Goal: Information Seeking & Learning: Compare options

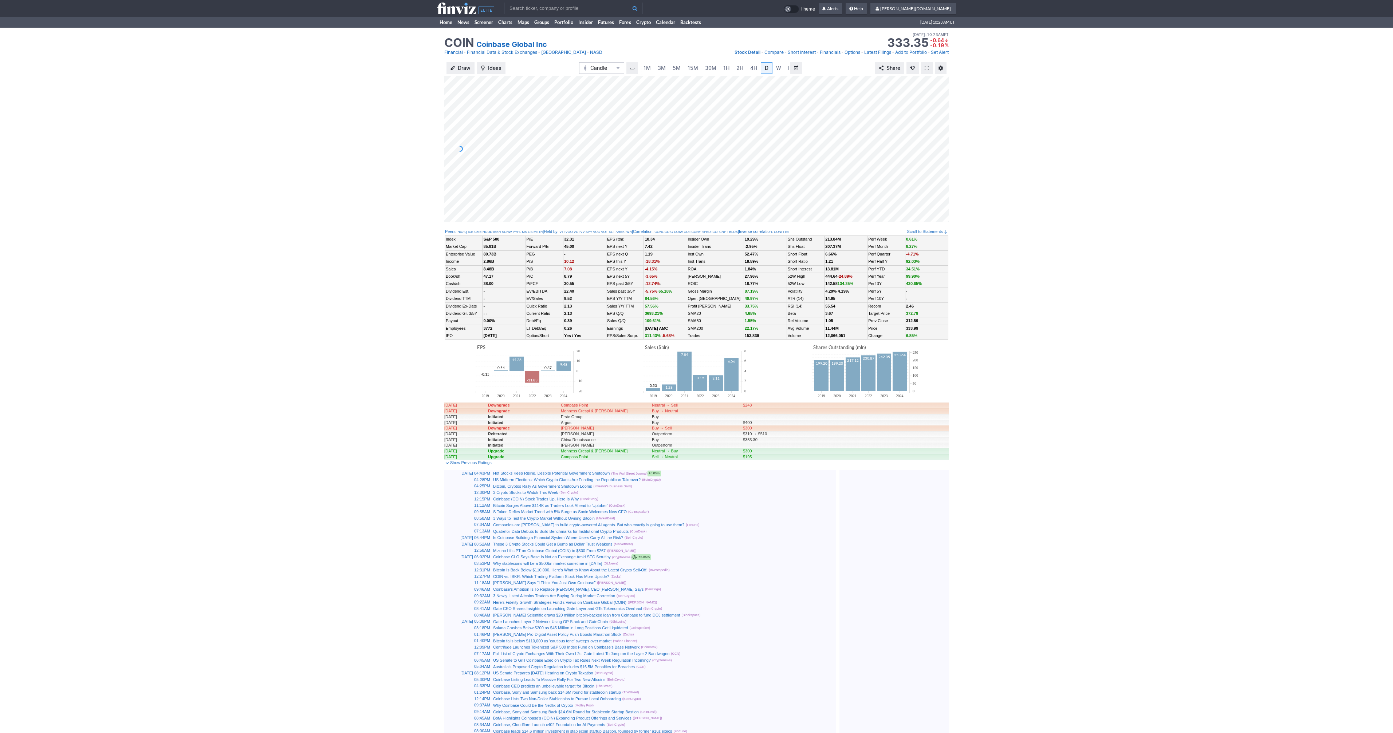
scroll to position [0, 7]
click at [670, 67] on span "5M" at bounding box center [669, 68] width 8 height 6
click at [1007, 70] on link at bounding box center [1004, 68] width 12 height 12
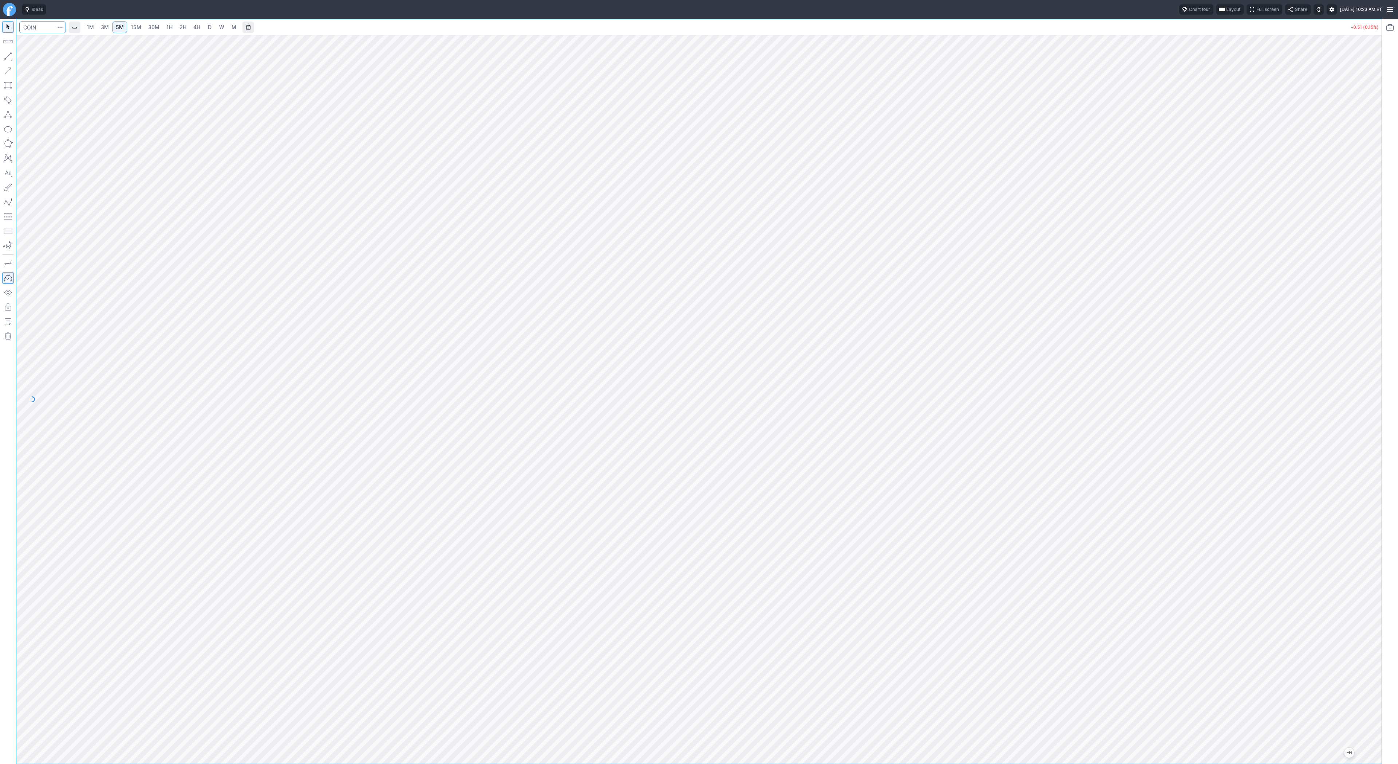
click at [35, 25] on input "Search" at bounding box center [42, 27] width 47 height 12
click at [204, 25] on link "D" at bounding box center [210, 27] width 12 height 12
click at [24, 57] on span "button" at bounding box center [23, 58] width 4 height 10
click at [45, 28] on input "Search" at bounding box center [42, 27] width 47 height 12
type input "bmnr"
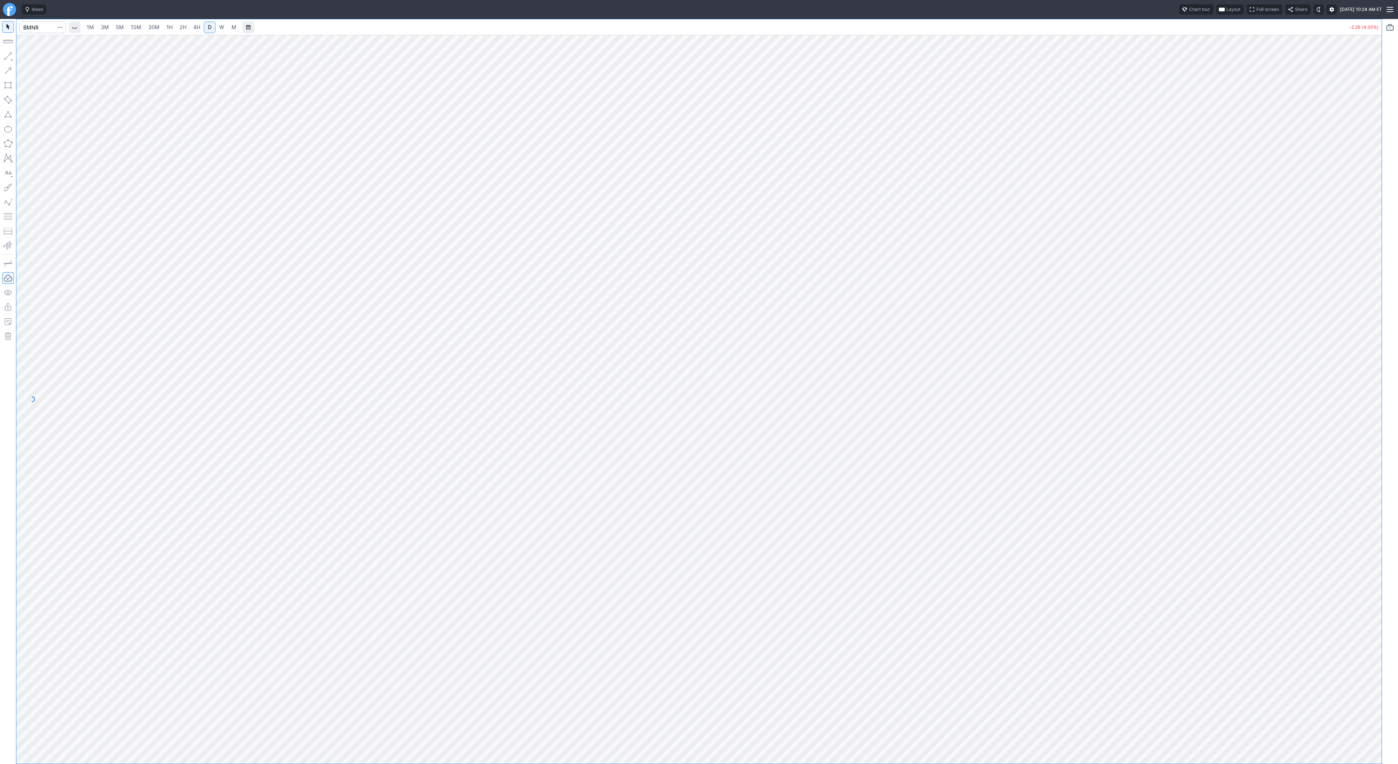
click at [0, 192] on html "Ideas Chart tour Layout Full screen Share Tue SEP 30 2025 10:24 AM ET 1M 3M 5M …" at bounding box center [699, 382] width 1398 height 764
click at [168, 27] on span "1H" at bounding box center [169, 27] width 6 height 6
click at [133, 28] on span "15M" at bounding box center [136, 27] width 11 height 6
click at [42, 31] on input "Search" at bounding box center [42, 27] width 47 height 12
type input "sbet"
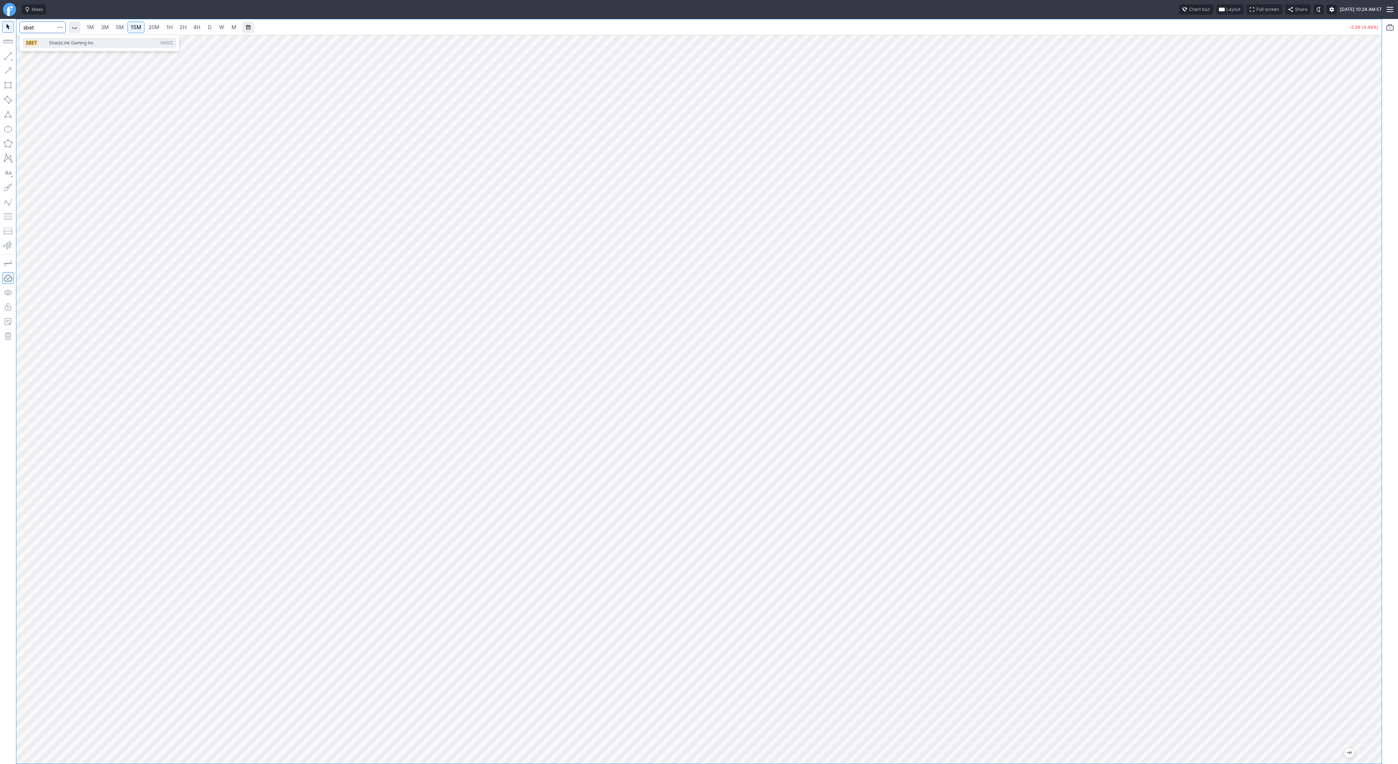
click at [68, 46] on span "SharpLink Gaming Inc" at bounding box center [103, 43] width 111 height 6
click at [185, 27] on span "2H" at bounding box center [183, 27] width 7 height 6
click at [44, 26] on input "Search" at bounding box center [42, 27] width 47 height 12
click at [103, 24] on span "3M" at bounding box center [105, 27] width 8 height 7
click at [165, 31] on link "1H" at bounding box center [169, 27] width 13 height 12
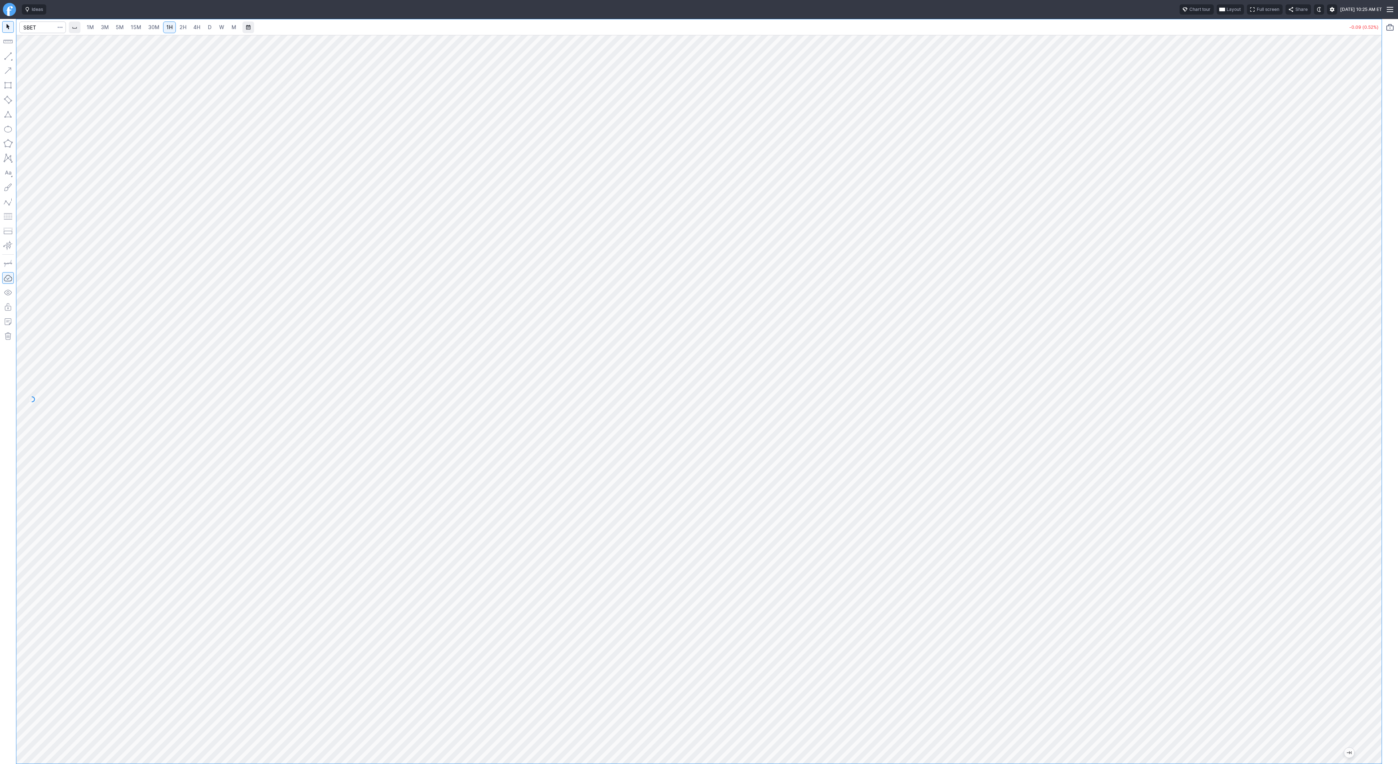
click at [34, 21] on div at bounding box center [42, 27] width 47 height 16
click at [36, 25] on input "Search" at bounding box center [42, 27] width 47 height 12
type input "bmnr"
click at [109, 25] on link "3M" at bounding box center [105, 27] width 15 height 12
click at [142, 28] on link "15M" at bounding box center [135, 27] width 17 height 12
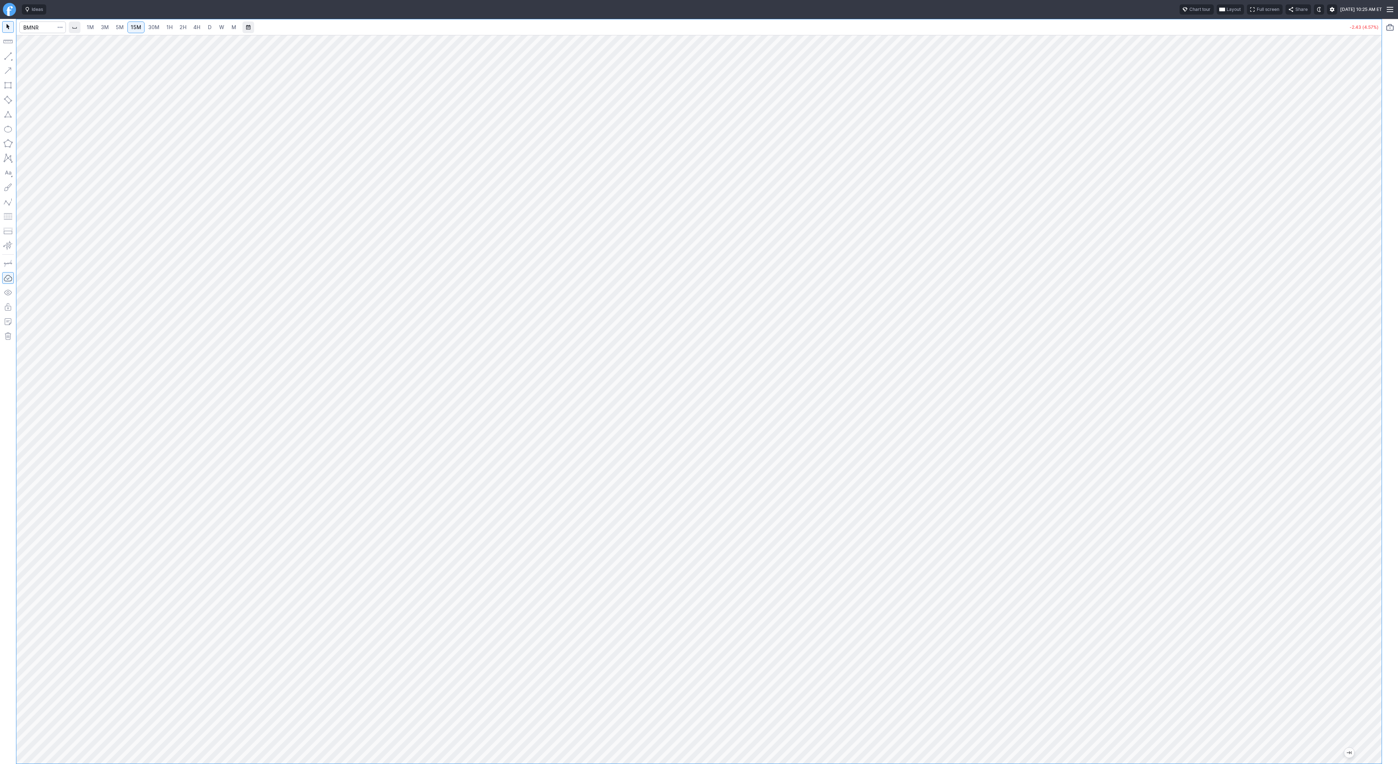
click at [197, 27] on span "4H" at bounding box center [196, 27] width 7 height 6
click at [169, 28] on span "1H" at bounding box center [169, 27] width 6 height 6
click at [30, 58] on span "Line" at bounding box center [42, 57] width 29 height 7
click at [102, 26] on span "3M" at bounding box center [105, 27] width 8 height 6
click at [154, 27] on span "30M" at bounding box center [153, 27] width 11 height 6
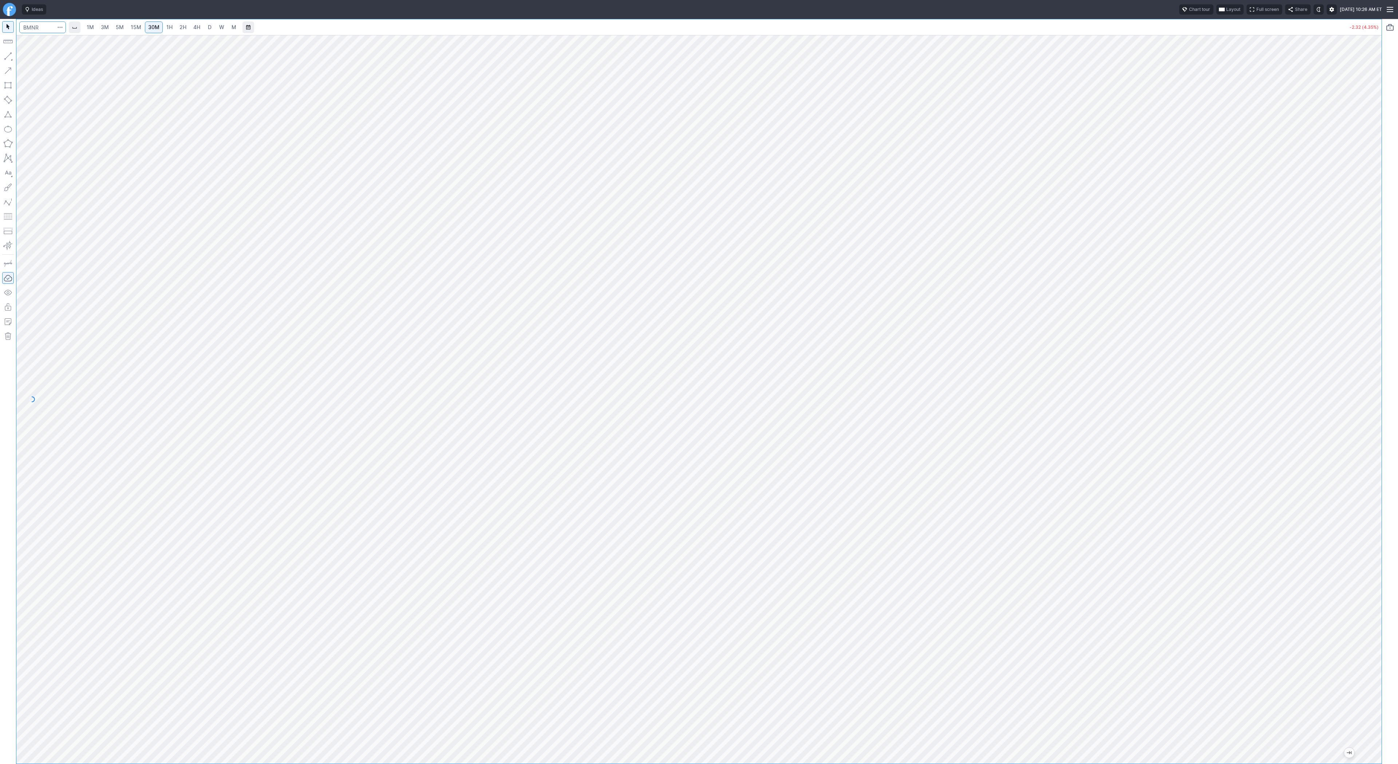
click at [32, 26] on input "Search" at bounding box center [42, 27] width 47 height 12
type input "qs"
click at [39, 39] on button "QS QuantumScape Corp NYSE" at bounding box center [100, 43] width 154 height 10
click at [0, 88] on html "Ideas Chart tour Layout Full screen Share Tue SEP 30 2025 10:26 AM ET 1M 3M 5M …" at bounding box center [699, 382] width 1398 height 764
click at [120, 23] on link "5M" at bounding box center [120, 27] width 15 height 12
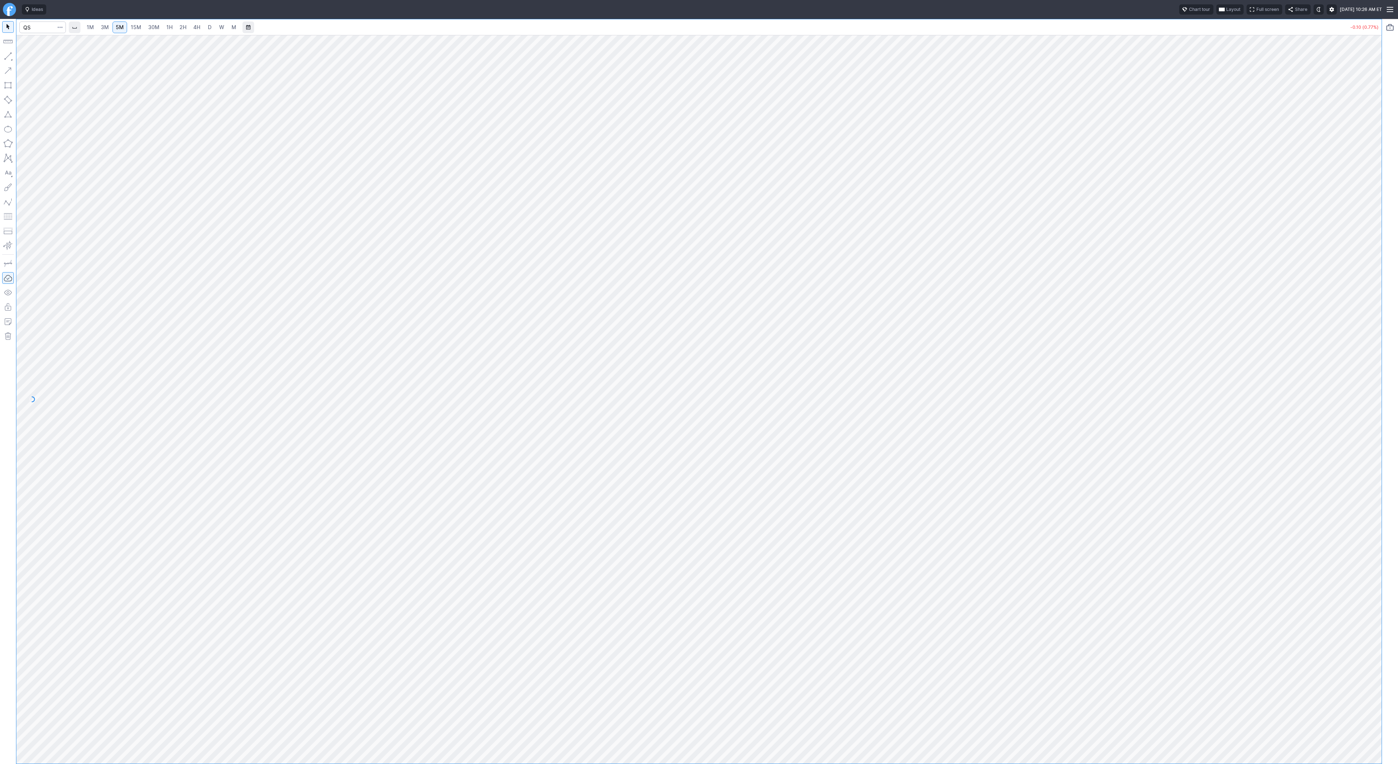
click at [142, 28] on link "15M" at bounding box center [135, 27] width 17 height 12
click at [29, 29] on input "Search" at bounding box center [42, 27] width 47 height 12
click at [204, 24] on link "D" at bounding box center [210, 27] width 12 height 12
click at [43, 31] on input "Search" at bounding box center [42, 27] width 47 height 12
click at [185, 28] on span "2H" at bounding box center [183, 27] width 7 height 6
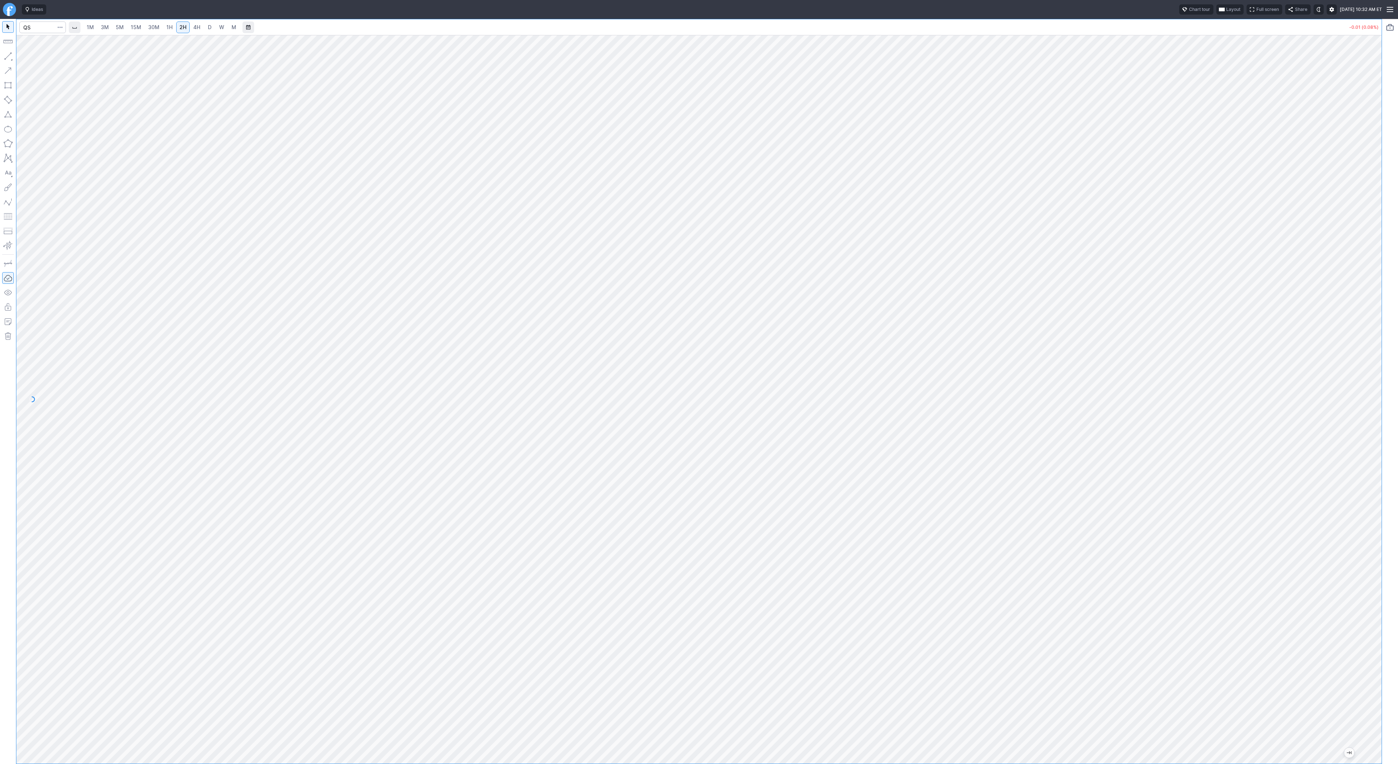
click at [167, 27] on span "1H" at bounding box center [169, 27] width 6 height 6
click at [28, 56] on span "Line" at bounding box center [42, 57] width 29 height 7
click at [12, 56] on button "button" at bounding box center [8, 56] width 12 height 12
click at [23, 57] on span "button" at bounding box center [23, 58] width 4 height 10
click at [38, 58] on span "Line" at bounding box center [42, 57] width 29 height 7
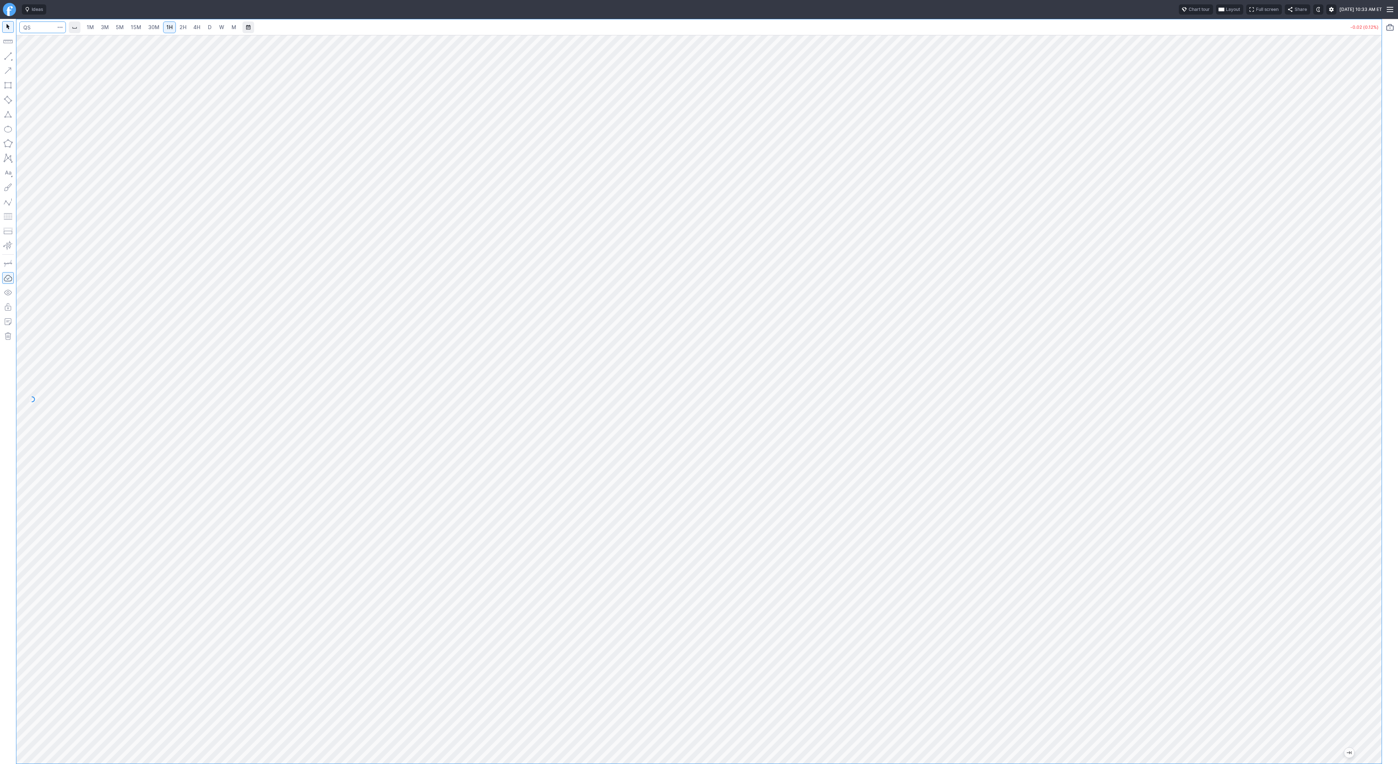
click at [47, 25] on input "Search" at bounding box center [42, 27] width 47 height 12
type input "bmnr"
click at [109, 27] on link "3M" at bounding box center [105, 27] width 15 height 12
click at [193, 27] on span "4H" at bounding box center [196, 27] width 7 height 6
click at [166, 28] on span "1H" at bounding box center [169, 27] width 6 height 6
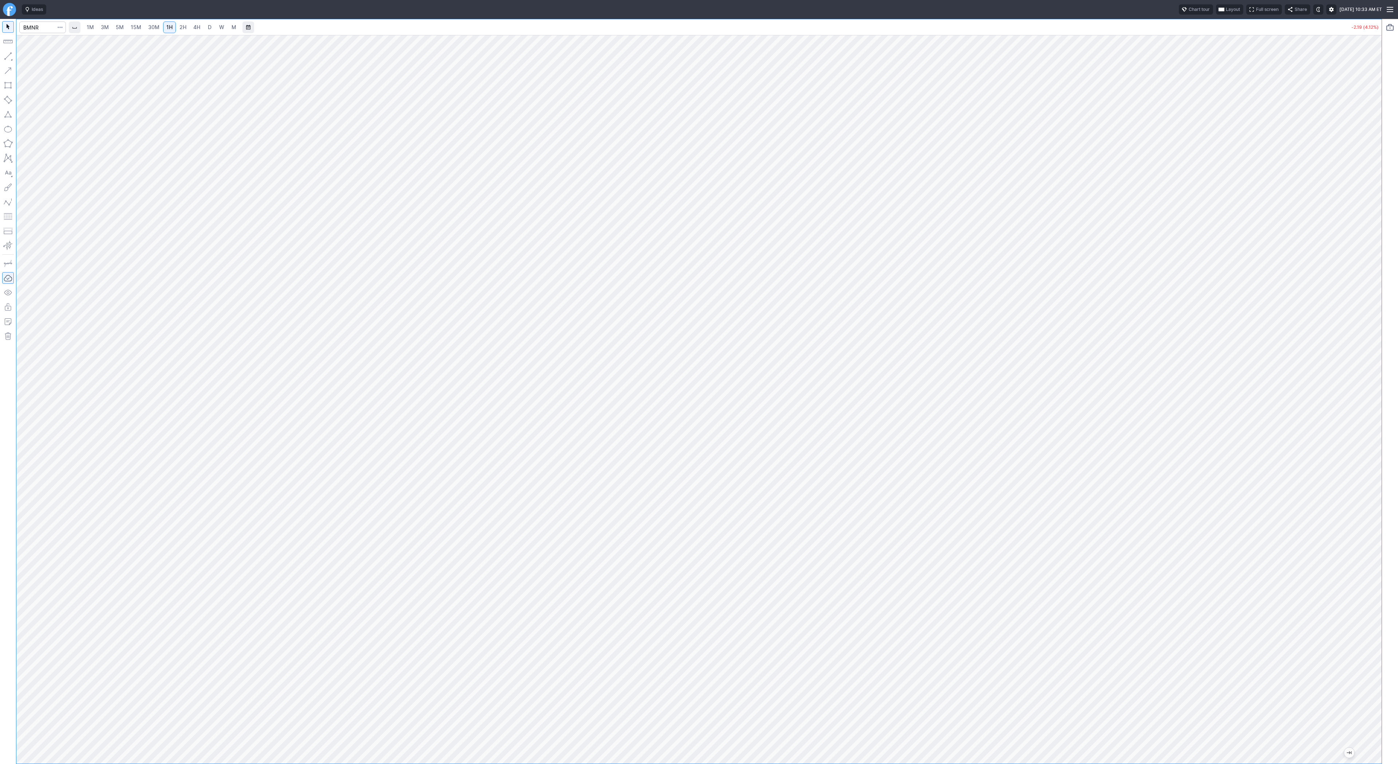
drag, startPoint x: 1377, startPoint y: 420, endPoint x: 1377, endPoint y: 562, distance: 142.0
click at [1377, 563] on div at bounding box center [1374, 397] width 15 height 710
click at [24, 57] on span "button" at bounding box center [23, 58] width 4 height 10
click at [28, 57] on span "Line" at bounding box center [42, 57] width 29 height 7
drag, startPoint x: 1376, startPoint y: 281, endPoint x: 1373, endPoint y: 432, distance: 151.1
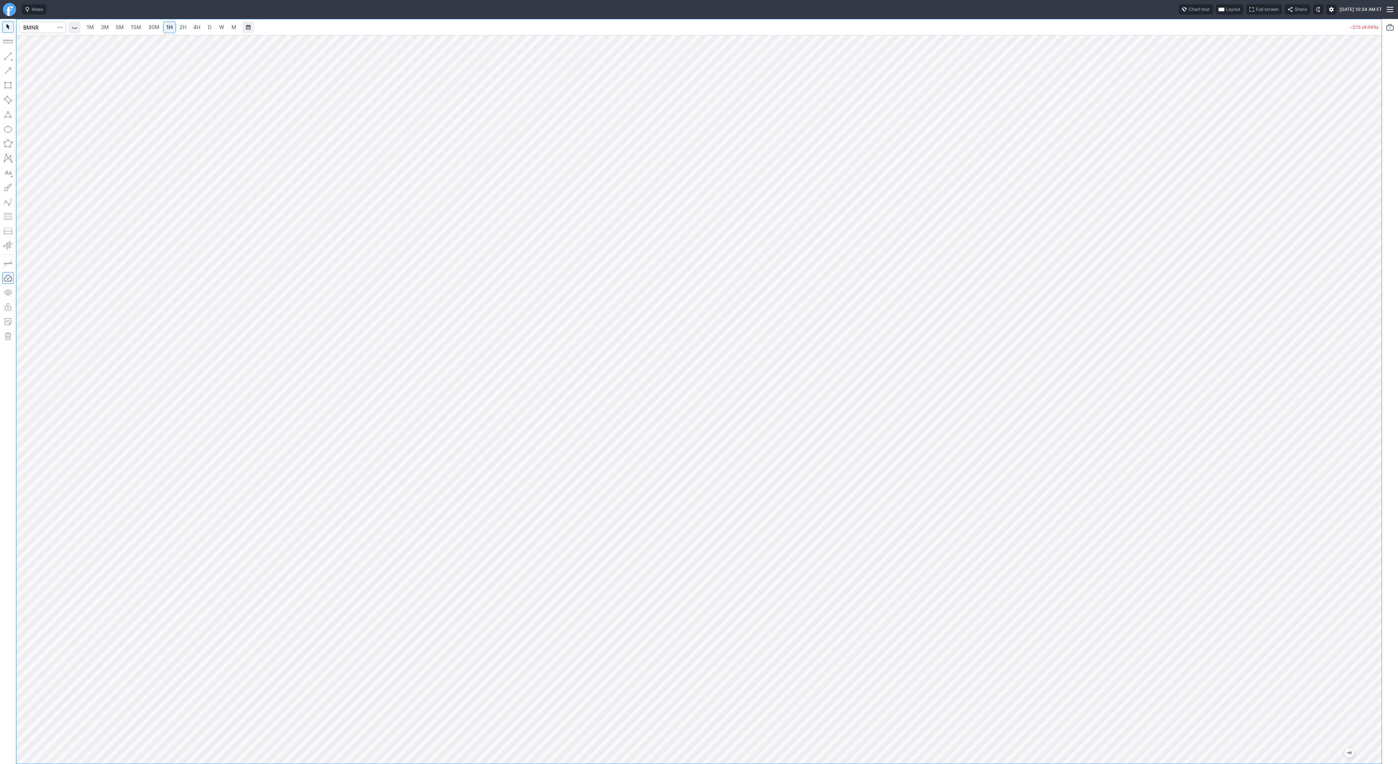
click at [1385, 500] on div "1M 3M 5M 15M 30M 1H 2H 4H D W M -2.15 (4.04%)" at bounding box center [699, 391] width 1398 height 745
click at [141, 28] on link "15M" at bounding box center [135, 27] width 17 height 12
click at [6, 54] on button "button" at bounding box center [8, 56] width 12 height 12
click at [5, 54] on button "button" at bounding box center [8, 56] width 12 height 12
click at [45, 29] on input "Search" at bounding box center [42, 27] width 47 height 12
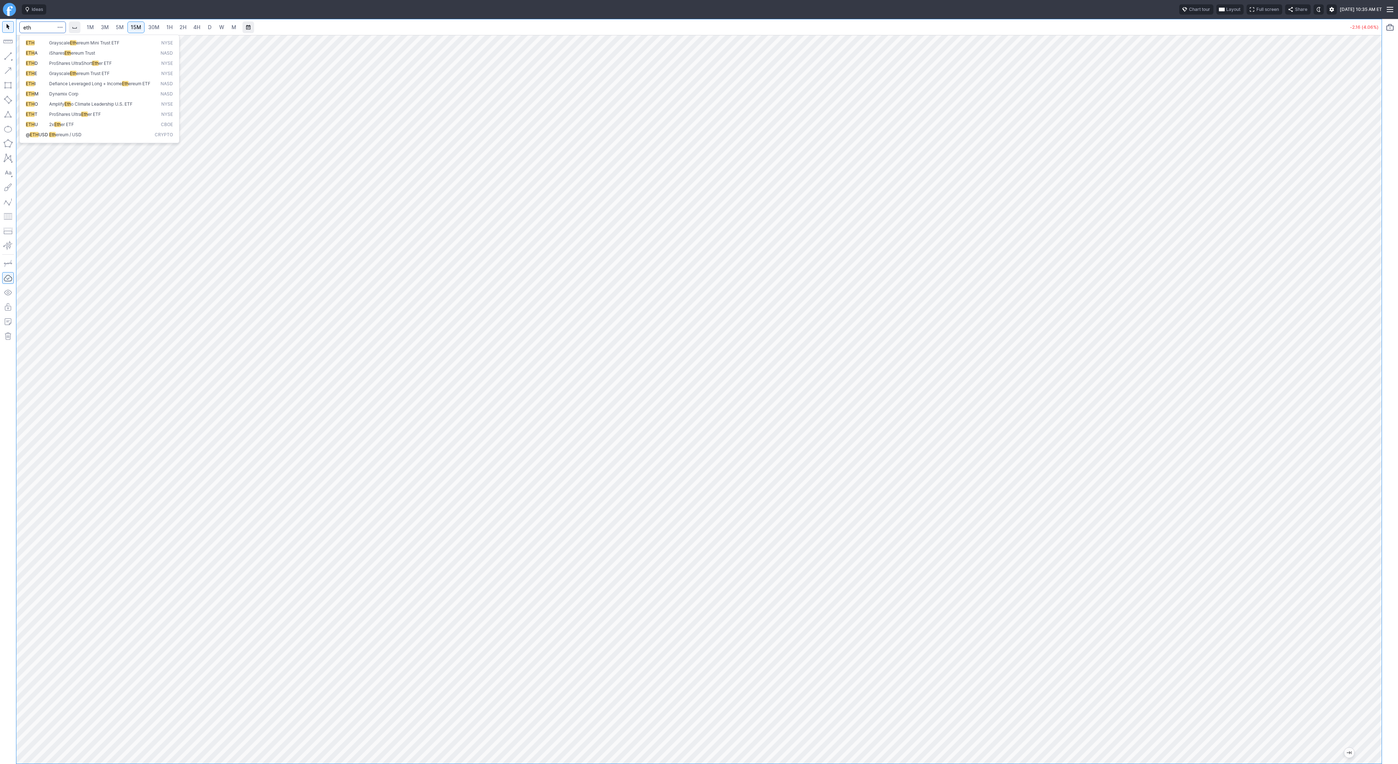
type input "eth"
click at [50, 137] on span "Eth" at bounding box center [52, 134] width 7 height 5
click at [186, 29] on link "2H" at bounding box center [182, 27] width 13 height 12
click at [196, 26] on span "4H" at bounding box center [196, 27] width 7 height 6
click at [205, 26] on link "D" at bounding box center [210, 27] width 12 height 12
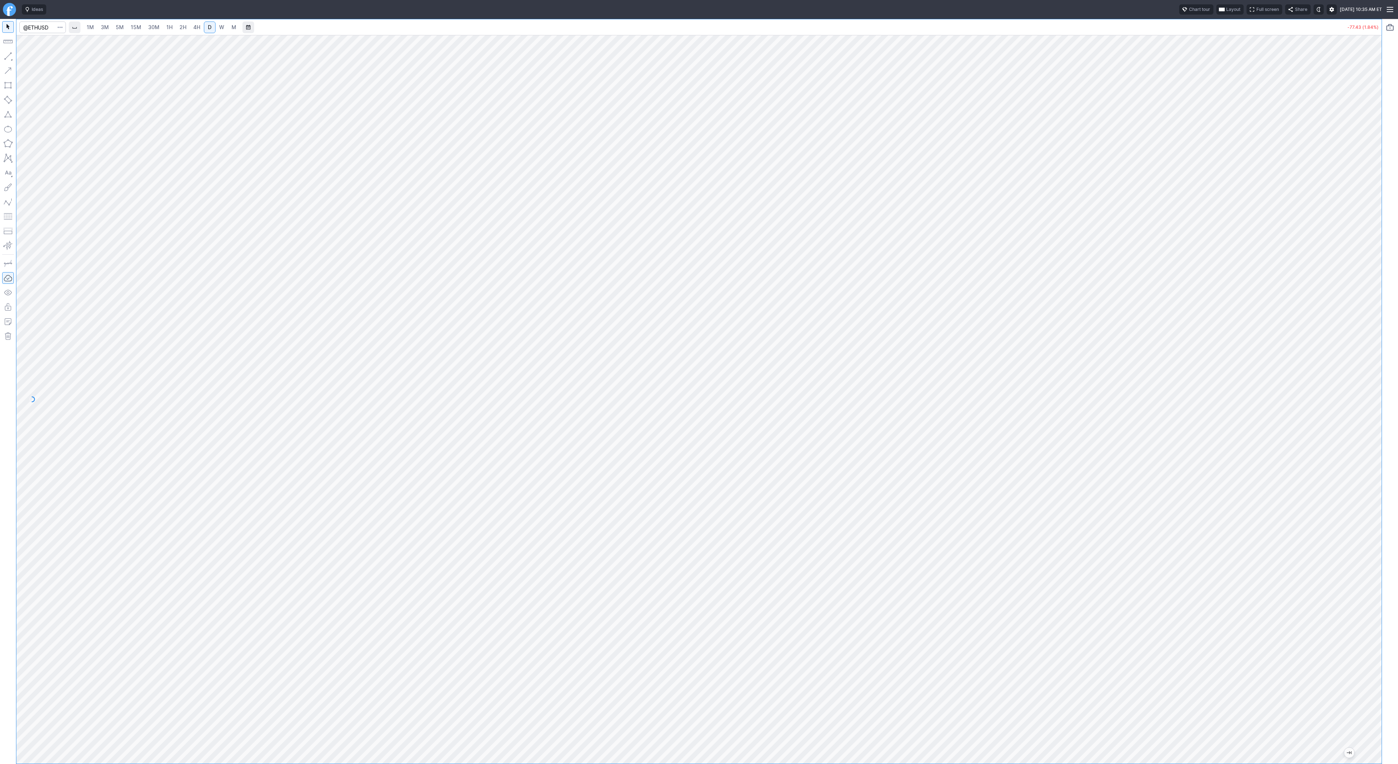
drag, startPoint x: 1371, startPoint y: 211, endPoint x: 1374, endPoint y: 243, distance: 32.5
click at [1374, 243] on div at bounding box center [1374, 397] width 15 height 710
click at [102, 21] on link "3M" at bounding box center [105, 27] width 15 height 12
click at [44, 27] on input "Search" at bounding box center [42, 27] width 47 height 12
type input "coin"
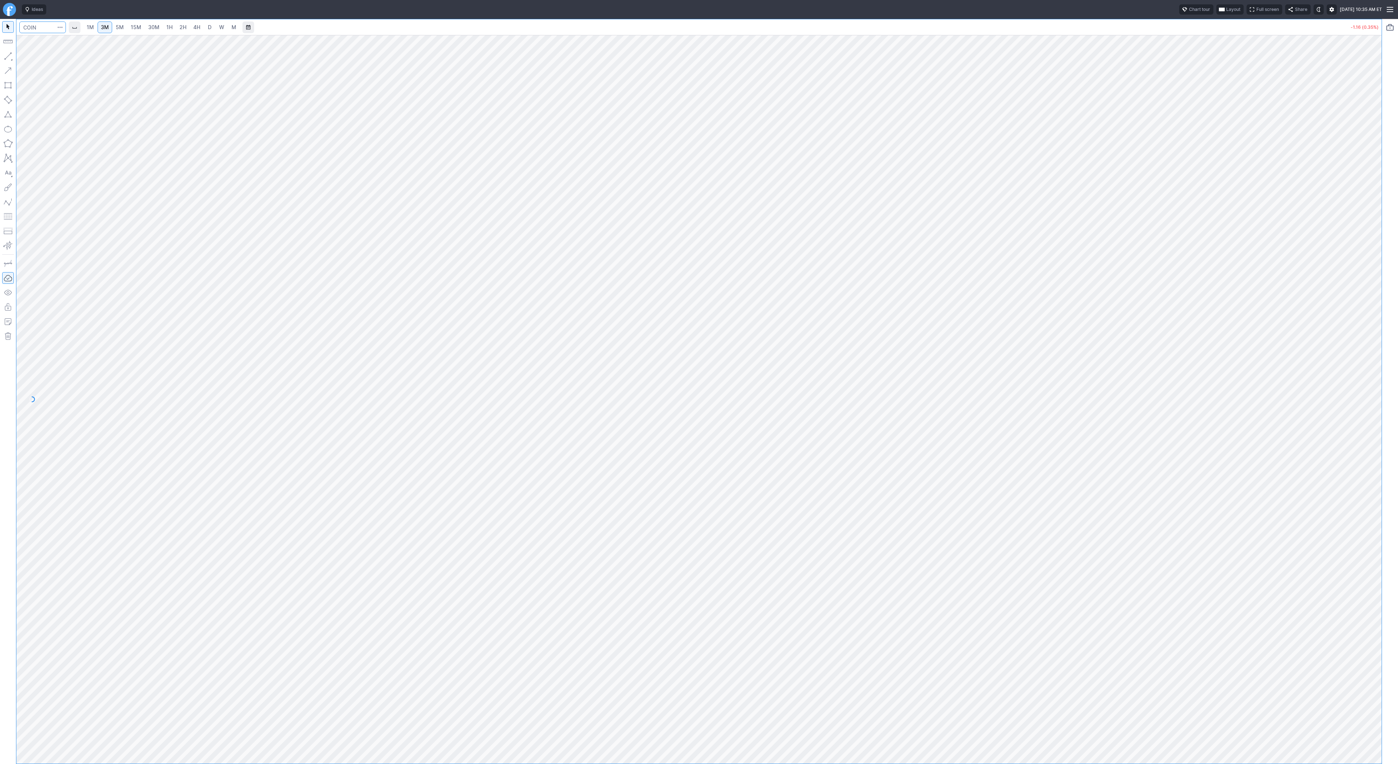
click at [42, 27] on input "Search" at bounding box center [42, 27] width 47 height 12
type input "bbai"
click at [198, 26] on span "4H" at bounding box center [196, 27] width 7 height 6
click at [42, 27] on input "Search" at bounding box center [42, 27] width 47 height 12
type input "pgy"
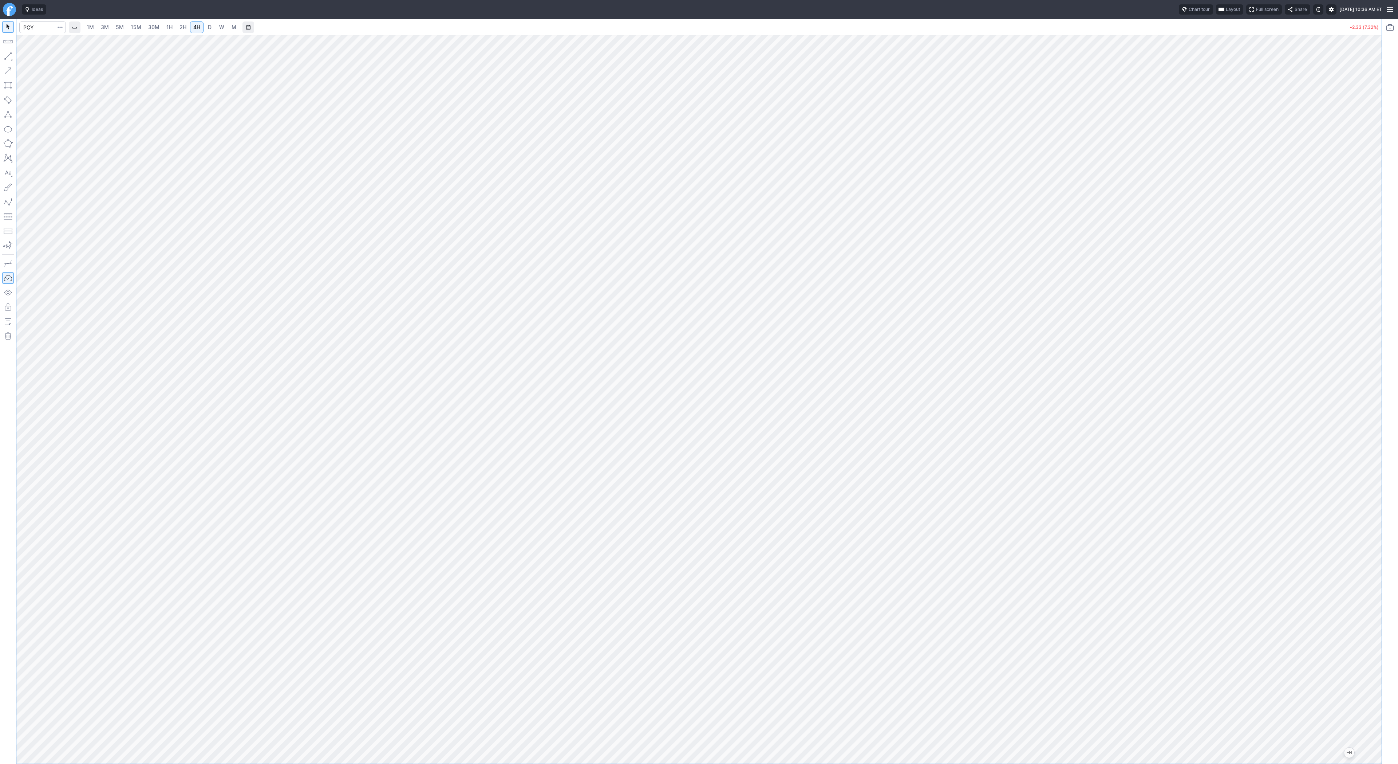
click at [209, 31] on link "D" at bounding box center [210, 27] width 12 height 12
drag, startPoint x: 1379, startPoint y: 381, endPoint x: 1368, endPoint y: 437, distance: 57.9
click at [1368, 438] on div at bounding box center [1374, 397] width 15 height 710
click at [28, 57] on span "Line" at bounding box center [42, 57] width 29 height 7
click at [10, 57] on button "button" at bounding box center [8, 56] width 12 height 12
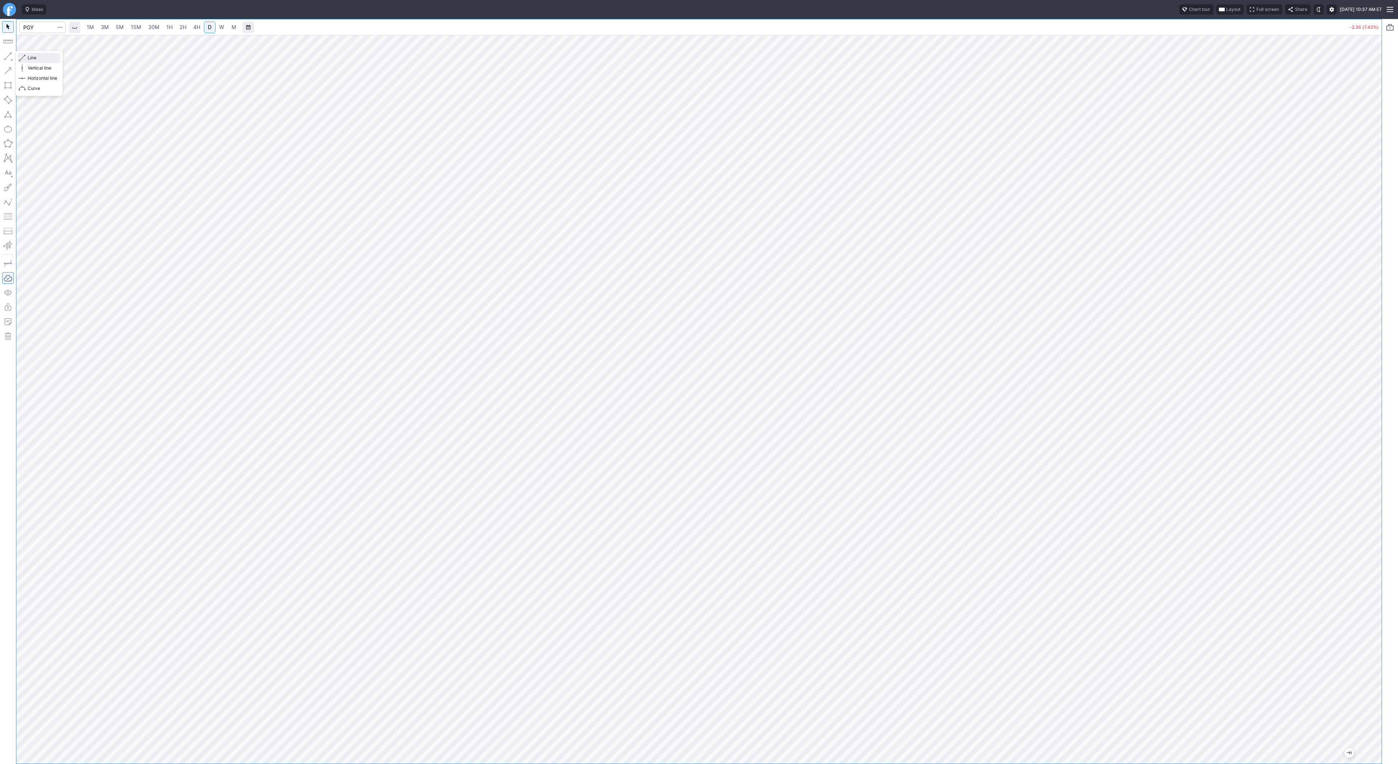
click at [24, 55] on span "button" at bounding box center [23, 58] width 4 height 10
click at [4, 54] on button "button" at bounding box center [8, 56] width 12 height 12
click at [32, 29] on input "Search" at bounding box center [42, 27] width 47 height 12
type input "bmnr"
click at [190, 25] on link "4H" at bounding box center [196, 27] width 13 height 12
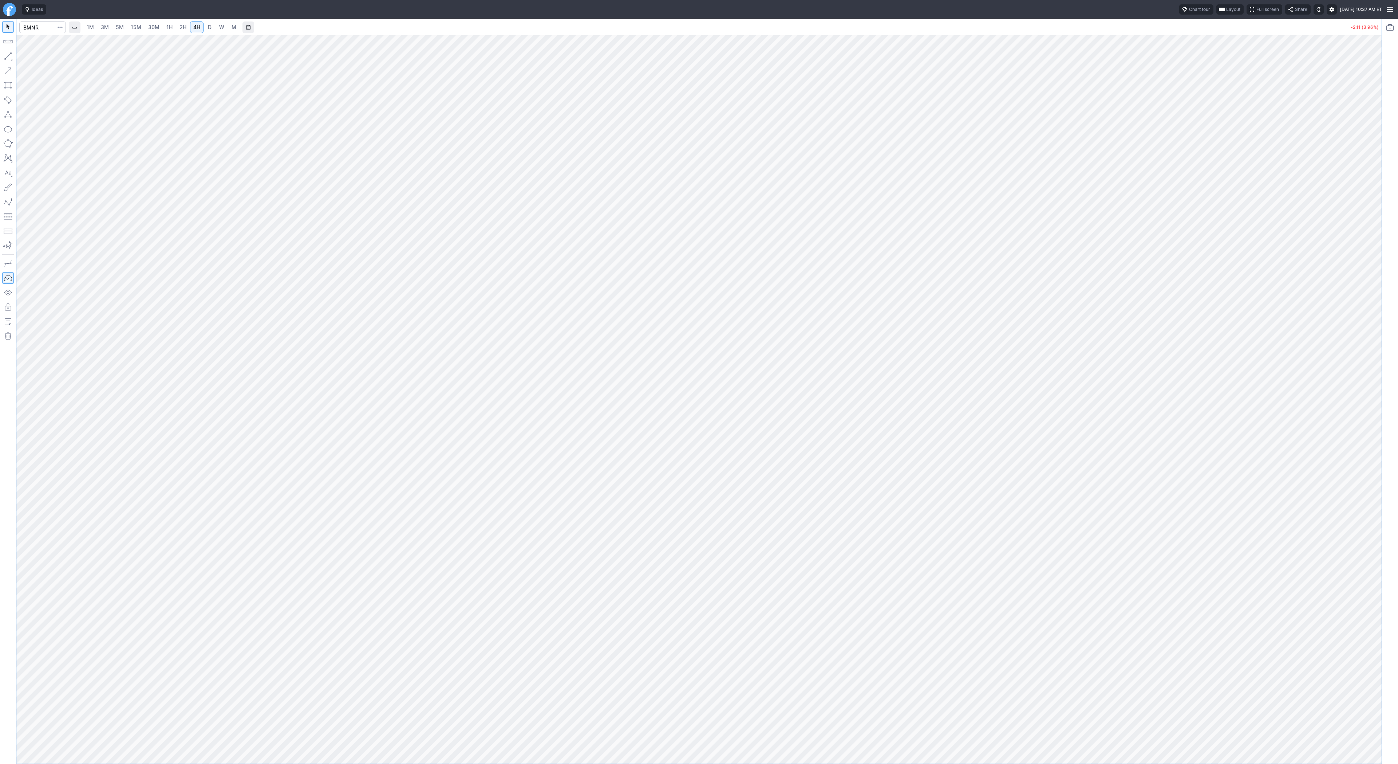
click at [157, 27] on span "30M" at bounding box center [153, 27] width 11 height 6
click at [10, 54] on button "button" at bounding box center [8, 56] width 12 height 12
click at [107, 25] on span "3M" at bounding box center [105, 27] width 8 height 6
click at [147, 34] on div "1M 3M 5M 15M 30M 1H 2H 4H D W M" at bounding box center [707, 27] width 1279 height 17
click at [150, 31] on link "30M" at bounding box center [154, 27] width 18 height 12
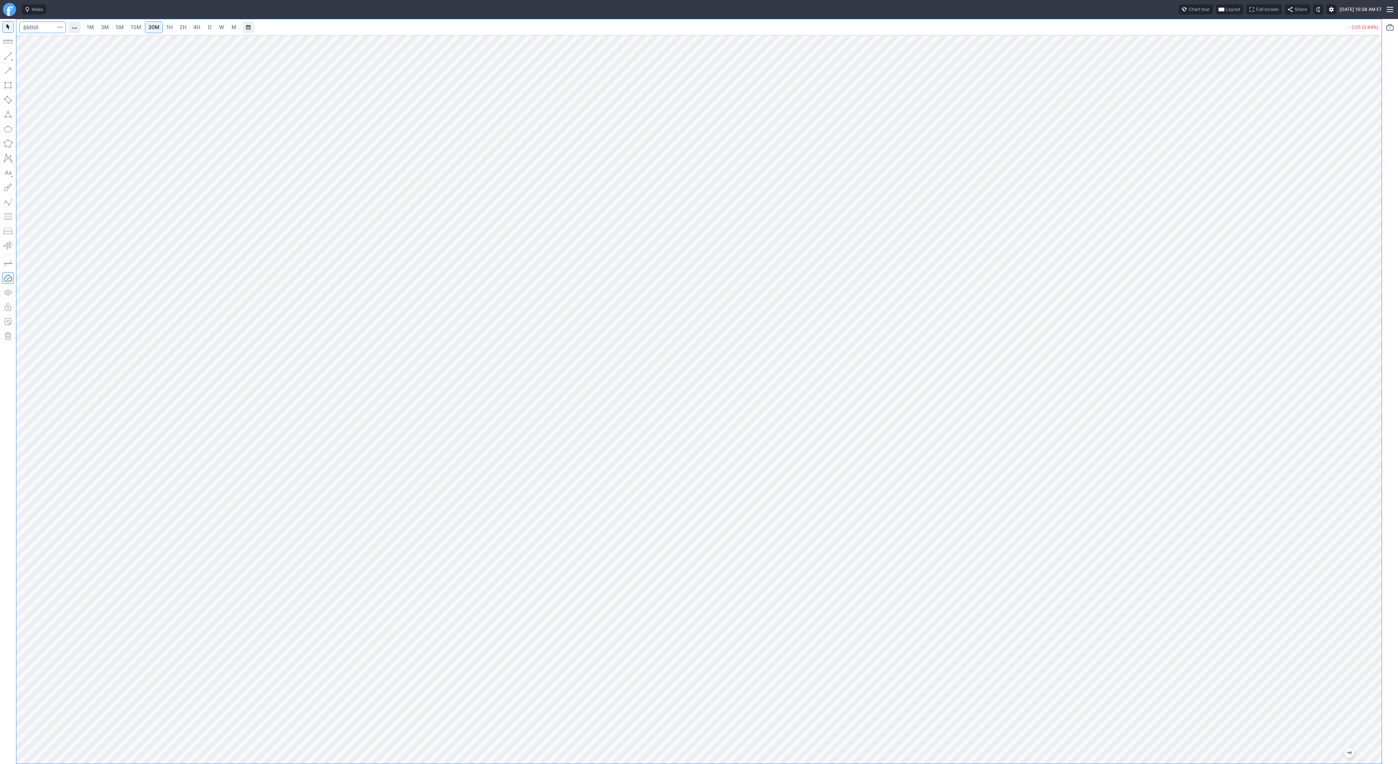
click at [28, 26] on input "Search" at bounding box center [42, 27] width 47 height 12
type input "sbet"
click at [39, 39] on button "SBET SharpLink Gaming Inc NASD" at bounding box center [100, 43] width 154 height 10
click at [39, 28] on input "Search" at bounding box center [42, 27] width 47 height 12
type input "eth"
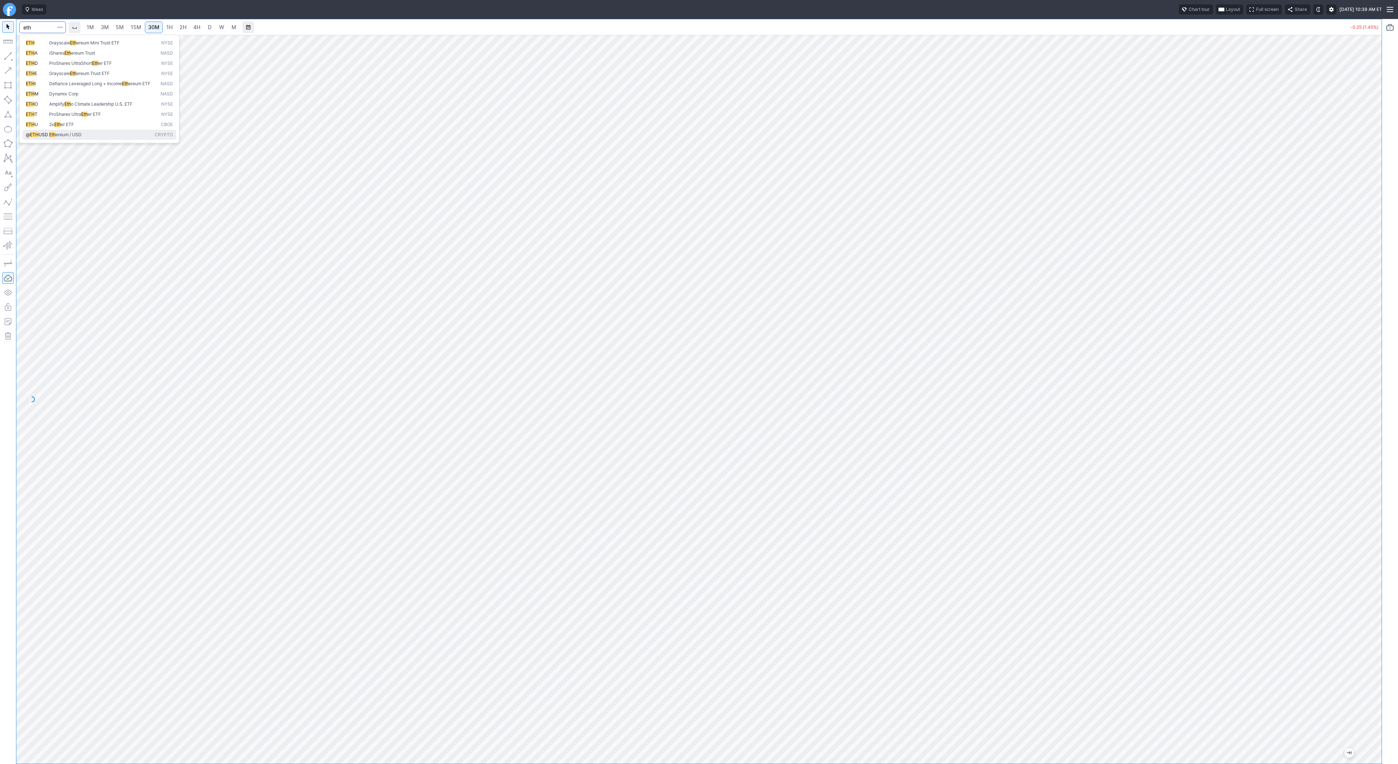
click at [116, 138] on span "Eth ereum / USD" at bounding box center [101, 135] width 106 height 6
click at [176, 25] on link "2H" at bounding box center [182, 27] width 13 height 12
click at [19, 55] on button "Line" at bounding box center [39, 58] width 43 height 10
click at [32, 57] on span "Line" at bounding box center [42, 57] width 29 height 7
click at [33, 60] on span "Line" at bounding box center [42, 57] width 29 height 7
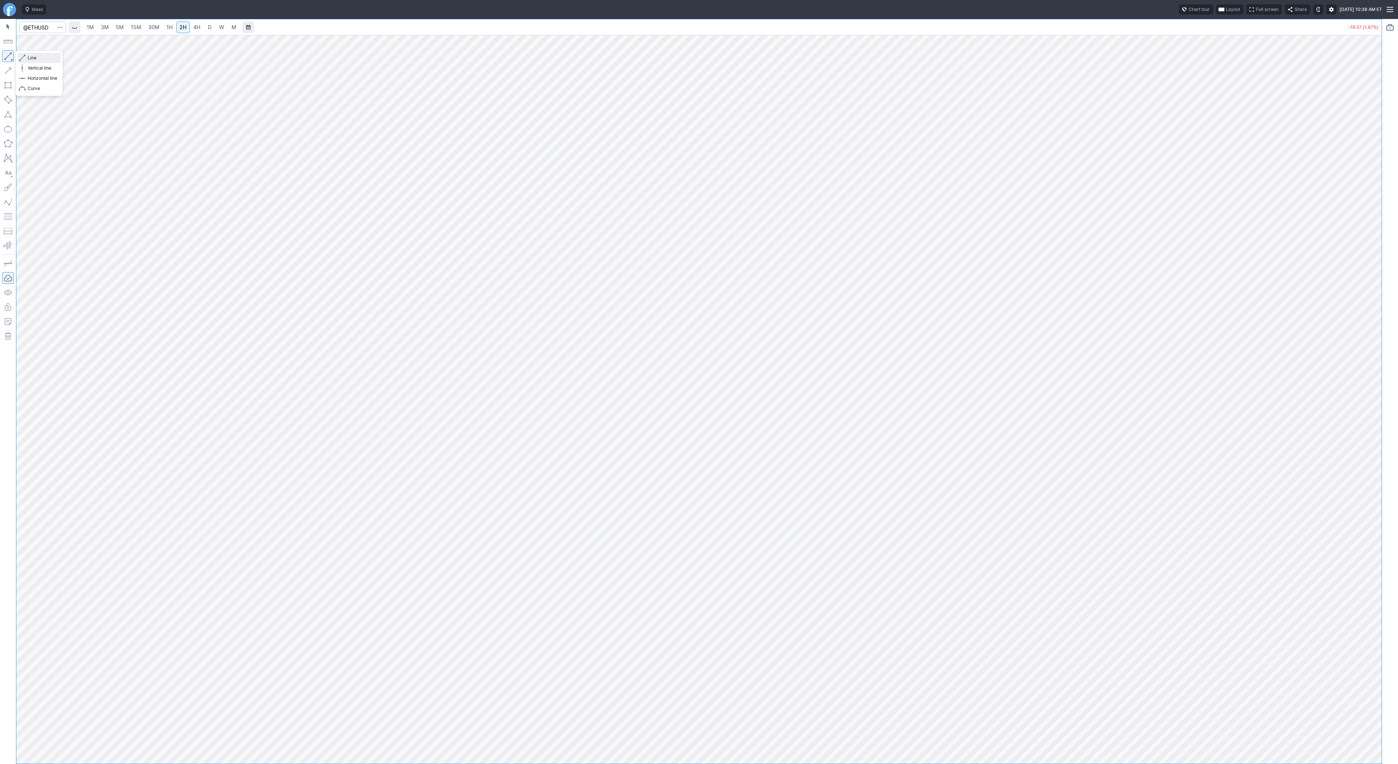
click at [30, 56] on span "Line" at bounding box center [42, 57] width 29 height 7
click at [28, 58] on span "Line" at bounding box center [42, 57] width 29 height 7
click at [109, 30] on link "3M" at bounding box center [105, 27] width 15 height 12
click at [136, 25] on span "15M" at bounding box center [136, 27] width 11 height 6
click at [186, 27] on link "2H" at bounding box center [182, 27] width 13 height 12
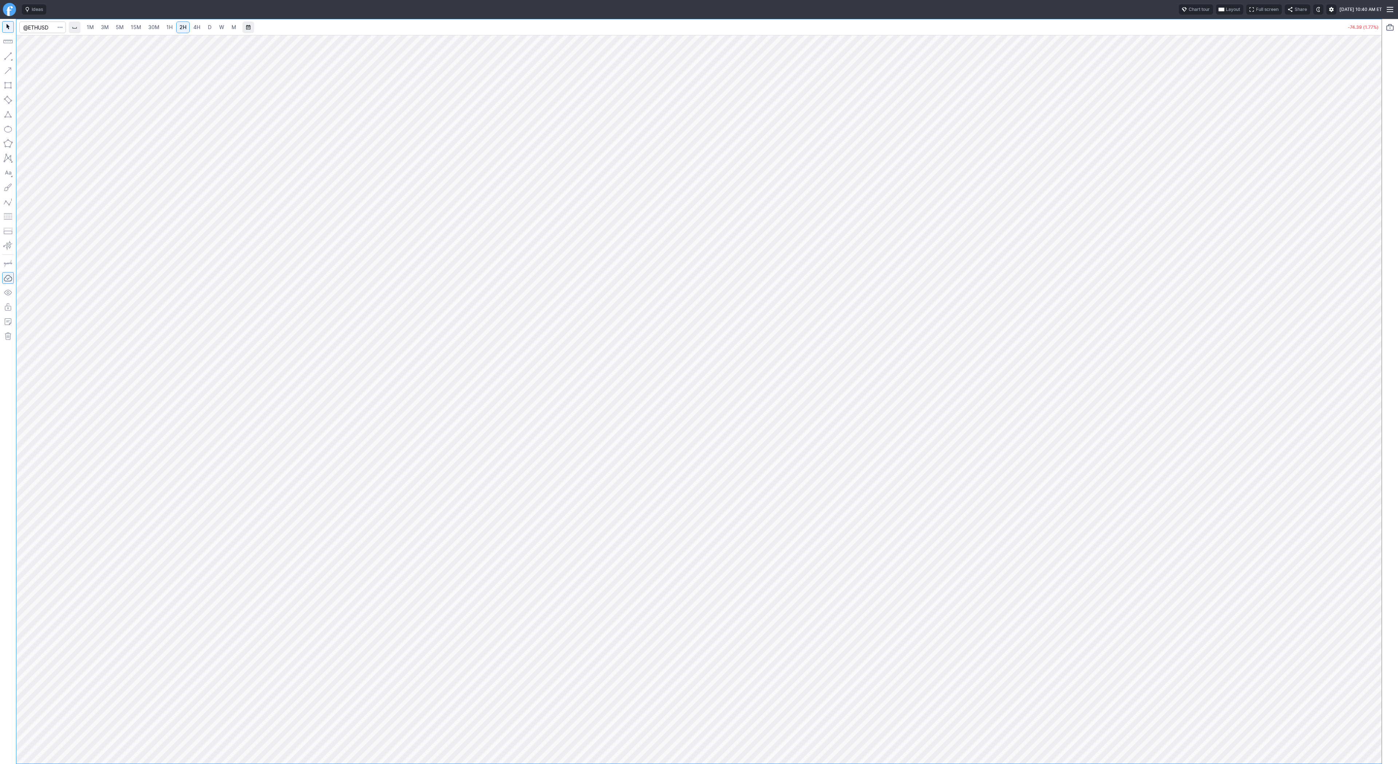
drag, startPoint x: 1373, startPoint y: 265, endPoint x: 1385, endPoint y: 331, distance: 67.0
click at [1387, 333] on div "1M 3M 5M 15M 30M 1H 2H 4H D W M -74.39 (1.77%)" at bounding box center [699, 391] width 1398 height 745
click at [41, 28] on input "Search" at bounding box center [42, 27] width 47 height 12
type input "bmnr"
click at [165, 27] on link "1H" at bounding box center [169, 27] width 13 height 12
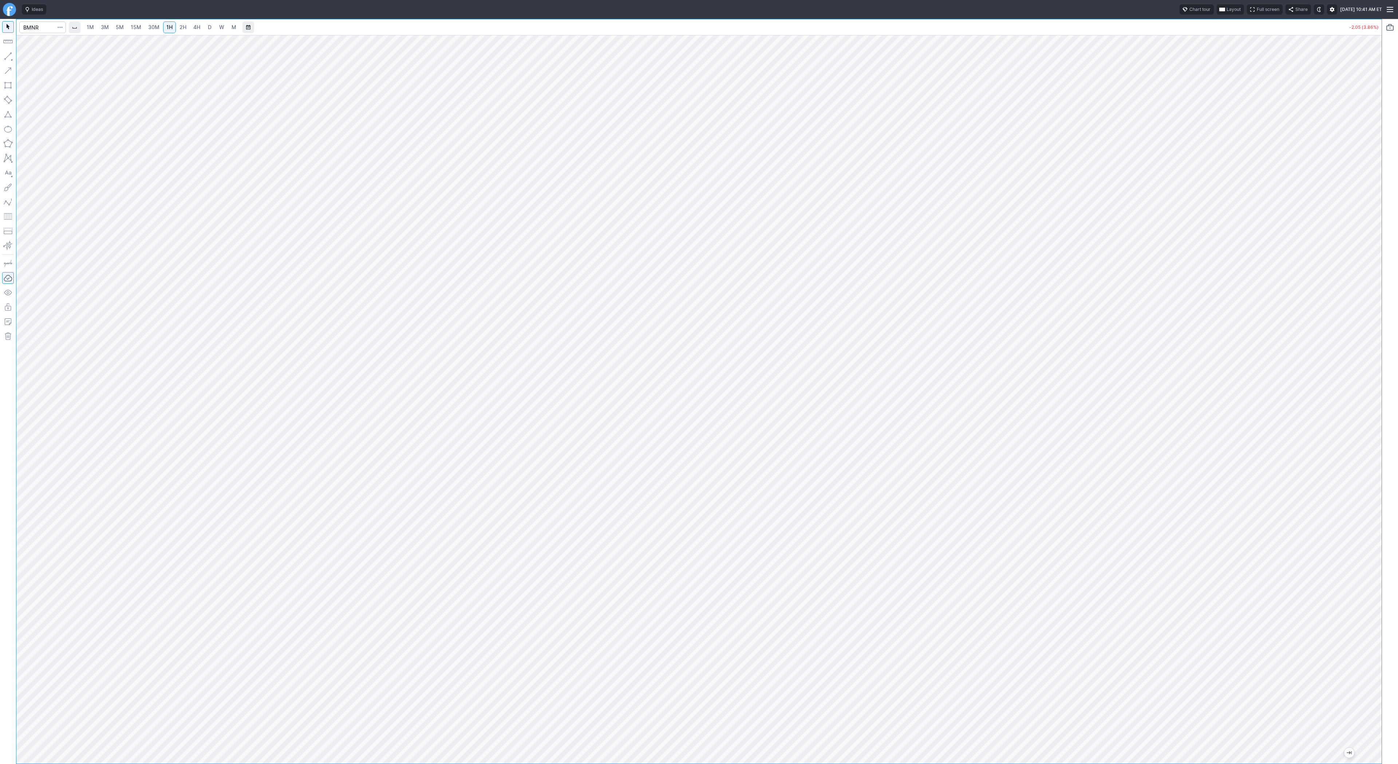
click at [212, 29] on link "D" at bounding box center [210, 27] width 12 height 12
click at [100, 27] on link "3M" at bounding box center [105, 27] width 15 height 12
click at [126, 25] on link "5M" at bounding box center [120, 27] width 15 height 12
click at [134, 26] on span "15M" at bounding box center [136, 27] width 11 height 6
click at [110, 27] on link "3M" at bounding box center [105, 27] width 15 height 12
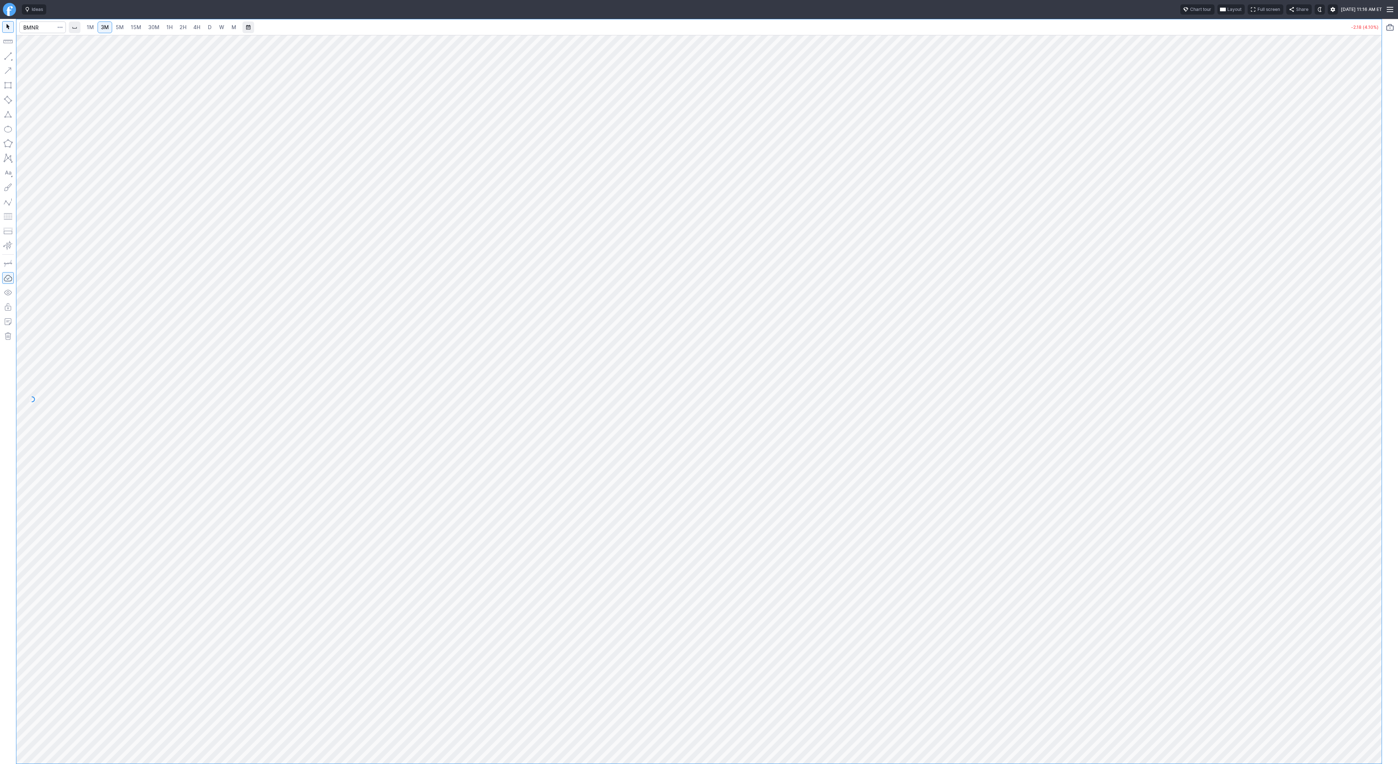
click at [135, 29] on span "15M" at bounding box center [136, 27] width 11 height 6
click at [101, 24] on span "3M" at bounding box center [105, 27] width 8 height 6
click at [159, 27] on link "30M" at bounding box center [154, 27] width 18 height 12
click at [8, 56] on button "button" at bounding box center [8, 56] width 12 height 12
click at [193, 29] on span "4H" at bounding box center [196, 27] width 7 height 6
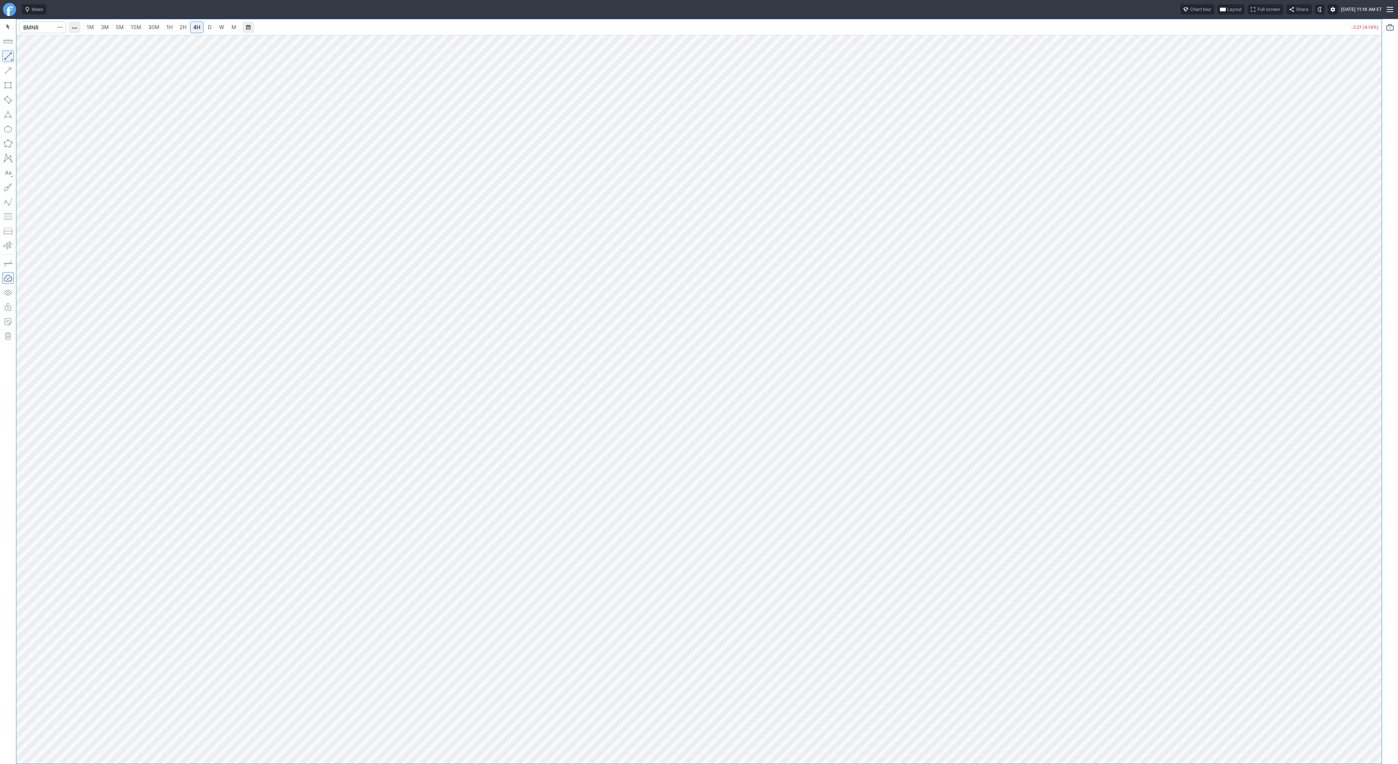
click at [171, 27] on span "1H" at bounding box center [169, 27] width 6 height 6
click at [11, 28] on button "button" at bounding box center [8, 27] width 12 height 12
drag, startPoint x: 25, startPoint y: 54, endPoint x: 49, endPoint y: 94, distance: 47.2
click at [25, 54] on button "Line" at bounding box center [39, 58] width 43 height 10
click at [39, 57] on span "Line" at bounding box center [42, 57] width 29 height 7
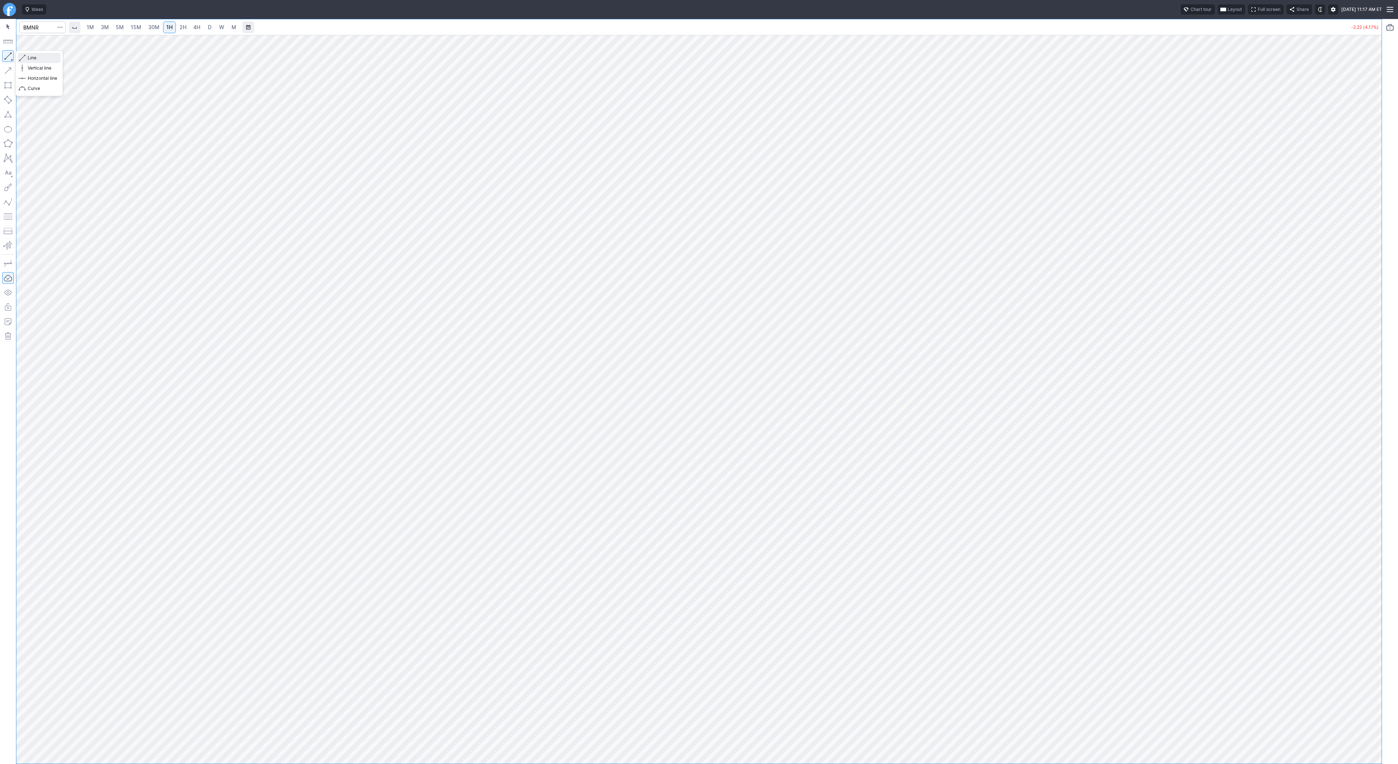
click at [29, 60] on span "Line" at bounding box center [42, 57] width 29 height 7
click at [3, 55] on button "button" at bounding box center [8, 56] width 12 height 12
click at [35, 55] on span "Line" at bounding box center [42, 57] width 29 height 7
click at [7, 55] on button "button" at bounding box center [8, 56] width 12 height 12
drag, startPoint x: 1375, startPoint y: 330, endPoint x: 1380, endPoint y: 391, distance: 61.4
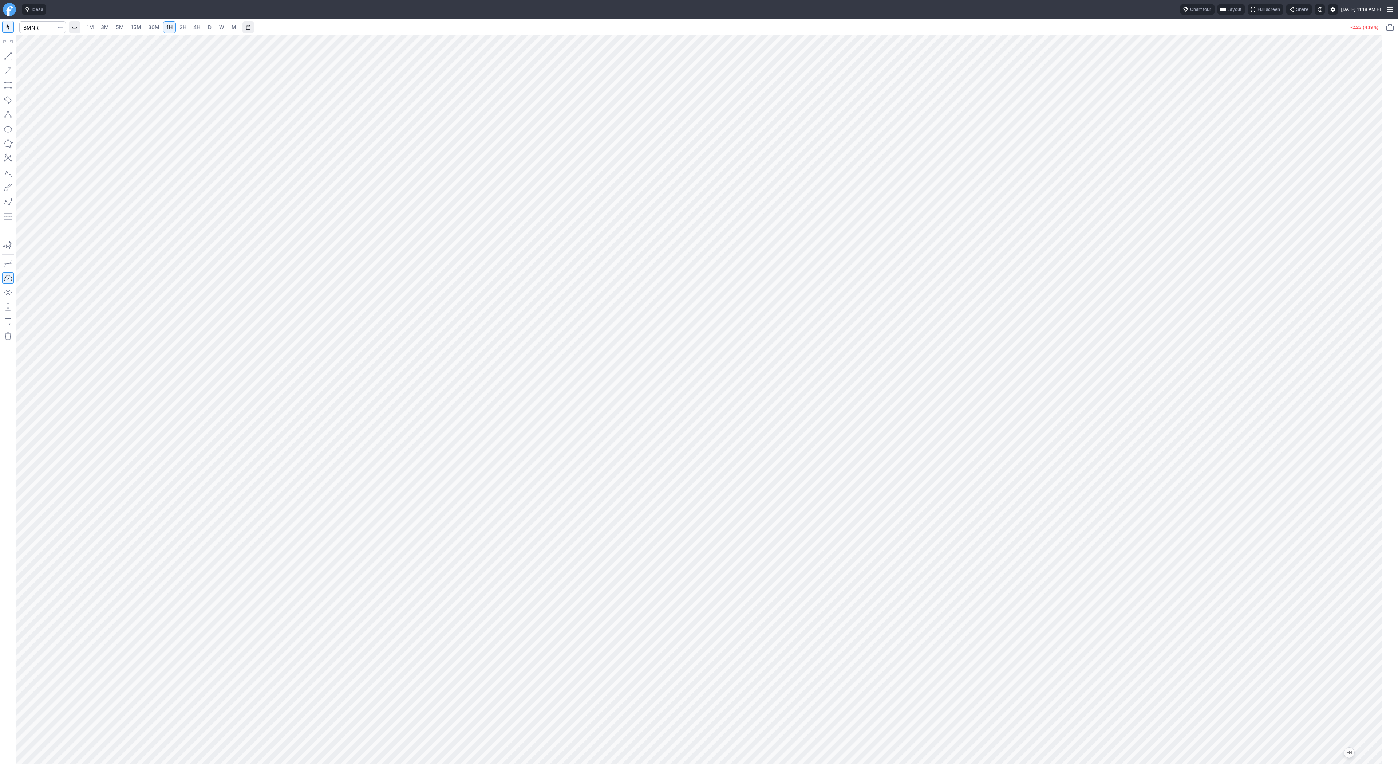
click at [1380, 391] on div at bounding box center [1374, 397] width 15 height 710
drag, startPoint x: 1371, startPoint y: 298, endPoint x: 1374, endPoint y: 351, distance: 53.6
click at [1382, 363] on div "1M 3M 5M 15M 30M 1H 2H 4H D W M -2.26 (4.24%)" at bounding box center [699, 391] width 1398 height 745
drag, startPoint x: 1380, startPoint y: 247, endPoint x: 1393, endPoint y: 402, distance: 156.1
click at [1393, 402] on div "1M 3M 5M 15M 30M 1H 2H 4H D W M -2.25 (4.23%)" at bounding box center [699, 391] width 1398 height 745
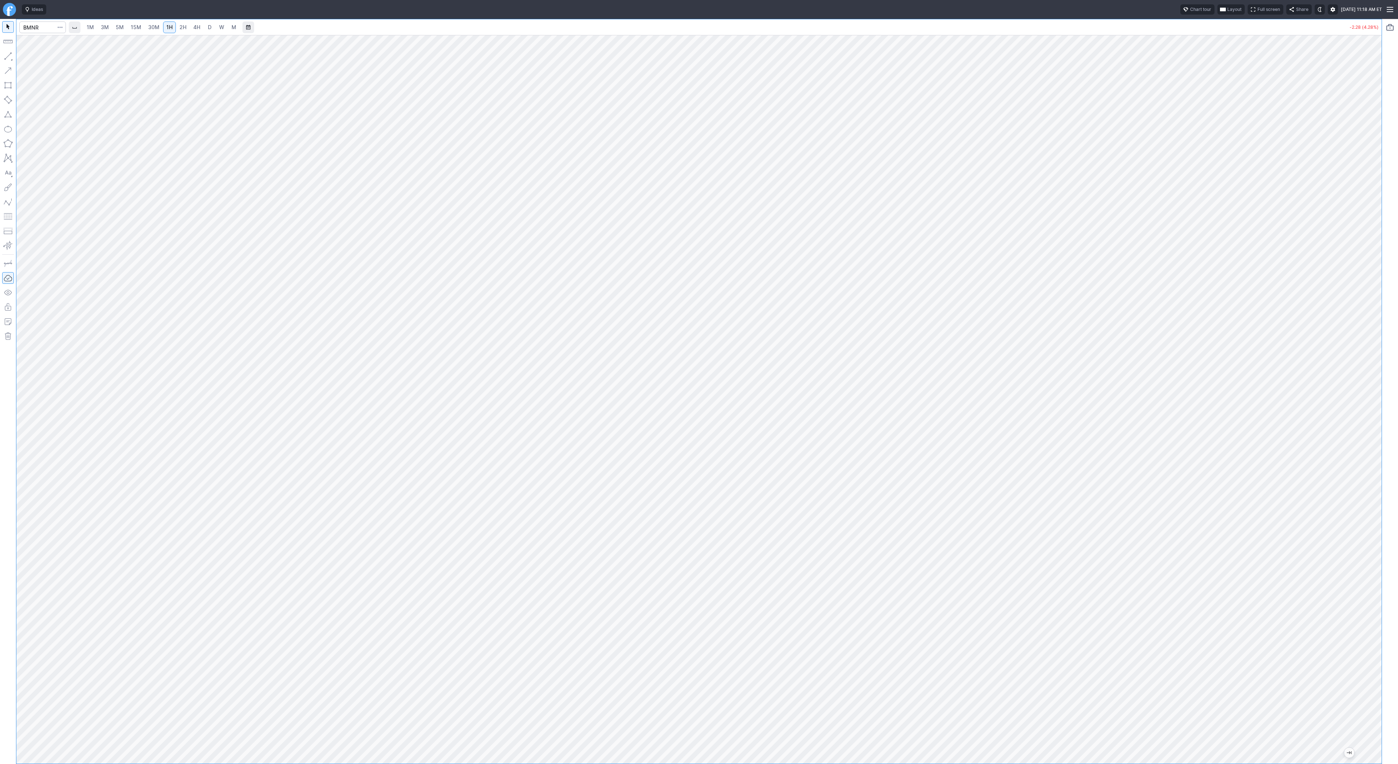
drag, startPoint x: 1373, startPoint y: 258, endPoint x: 1375, endPoint y: 339, distance: 80.5
click at [1375, 339] on div at bounding box center [1374, 397] width 15 height 710
drag, startPoint x: 29, startPoint y: 56, endPoint x: 48, endPoint y: 73, distance: 25.0
click at [29, 56] on span "Line" at bounding box center [42, 57] width 29 height 7
click at [121, 25] on span "5M" at bounding box center [120, 27] width 8 height 6
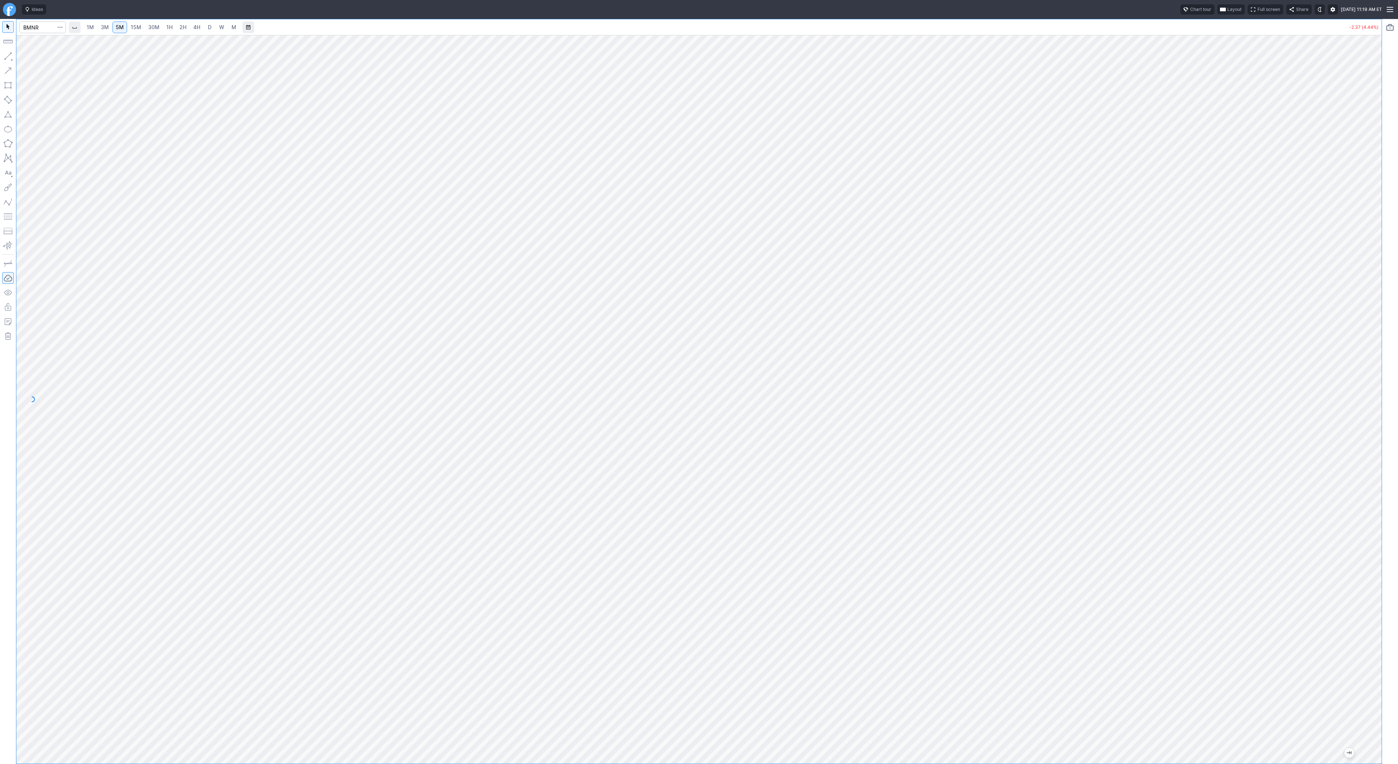
click at [138, 25] on span "15M" at bounding box center [136, 27] width 11 height 6
click at [12, 55] on button "button" at bounding box center [8, 56] width 12 height 12
click at [24, 59] on span "button" at bounding box center [23, 58] width 4 height 10
click at [38, 55] on span "Line" at bounding box center [42, 57] width 29 height 7
click at [24, 58] on span "button" at bounding box center [23, 58] width 4 height 10
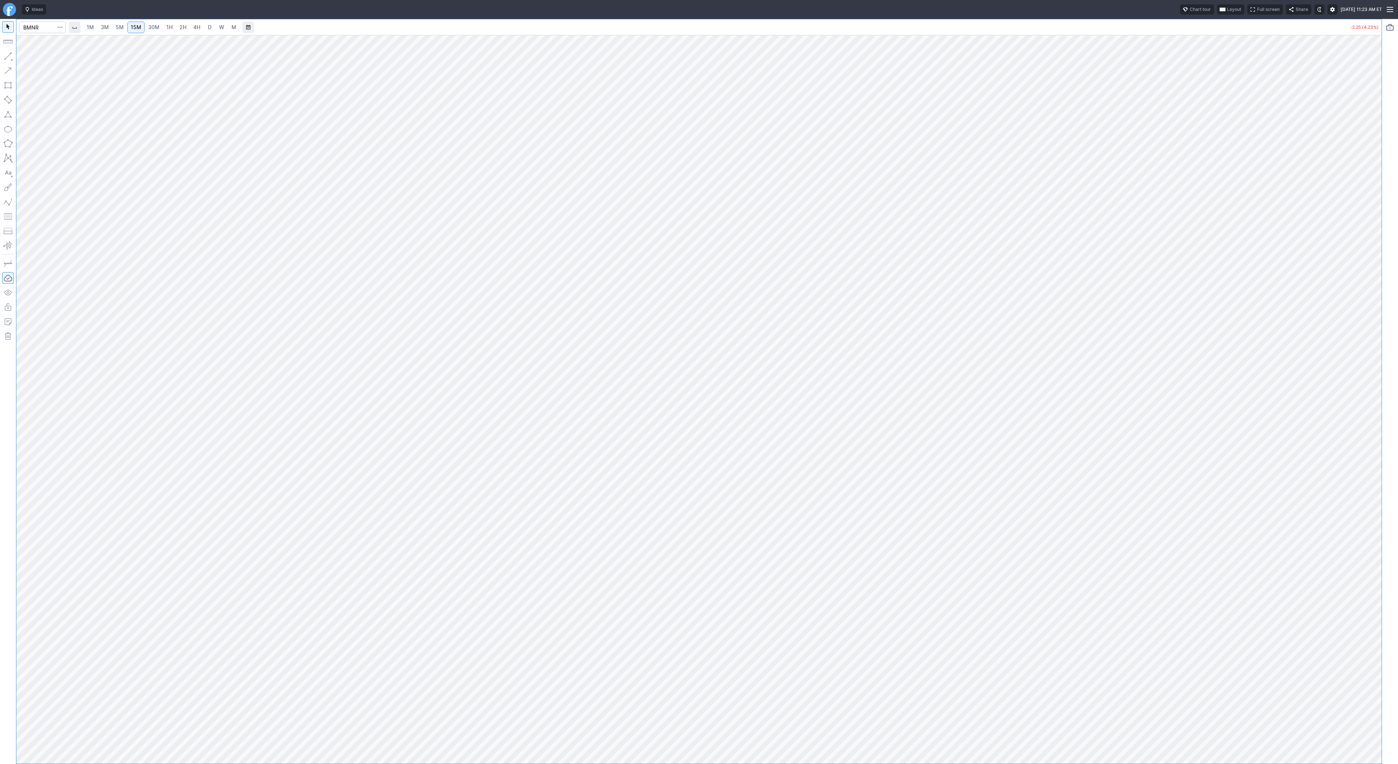
click at [8, 58] on button "button" at bounding box center [8, 56] width 12 height 12
click at [29, 55] on span "Line" at bounding box center [42, 57] width 29 height 7
click at [105, 31] on link "3M" at bounding box center [105, 27] width 15 height 12
click at [140, 32] on link "15M" at bounding box center [135, 27] width 17 height 12
click at [29, 24] on input "Search" at bounding box center [42, 27] width 47 height 12
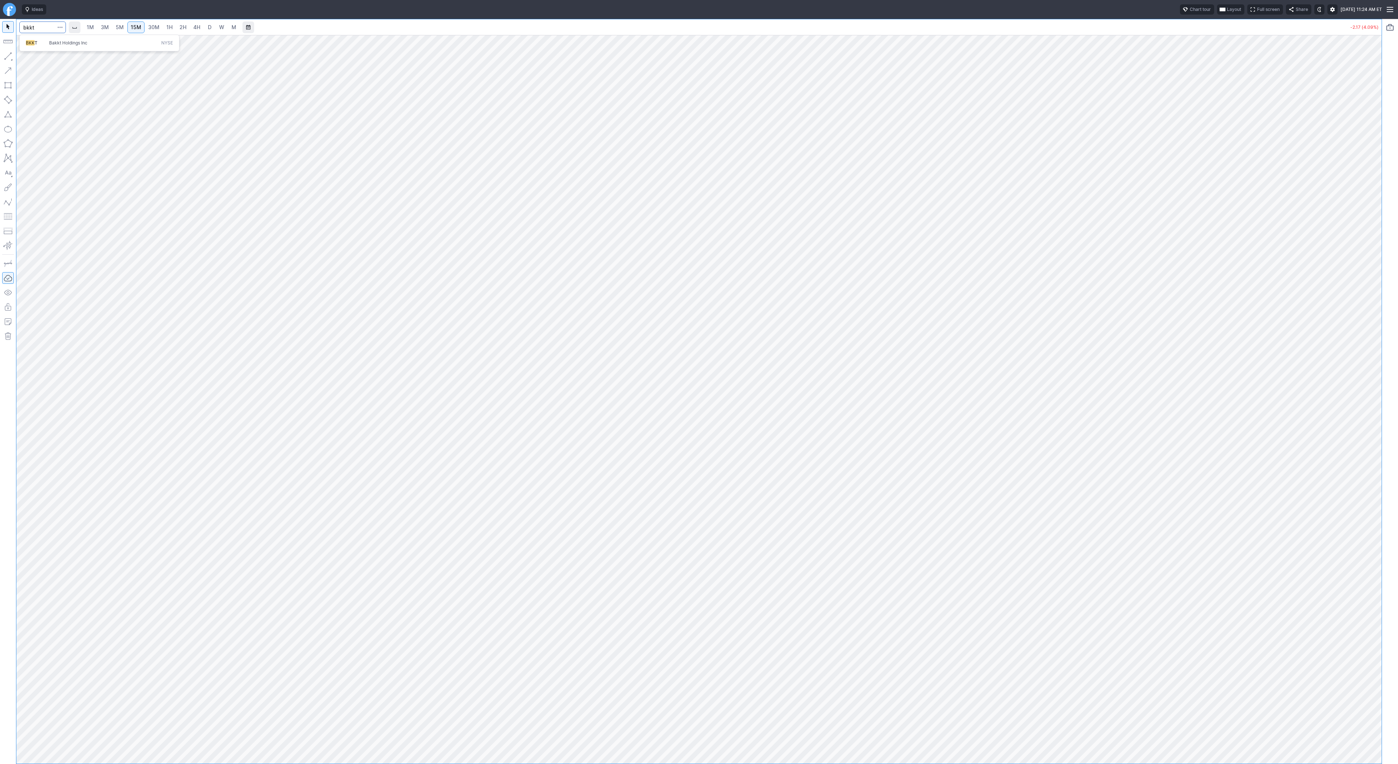
type input "bkkt"
click at [195, 31] on span "4H" at bounding box center [196, 27] width 7 height 7
click at [212, 27] on link "D" at bounding box center [210, 27] width 12 height 12
click at [12, 58] on button "button" at bounding box center [8, 56] width 12 height 12
click at [35, 56] on span "Line" at bounding box center [42, 57] width 29 height 7
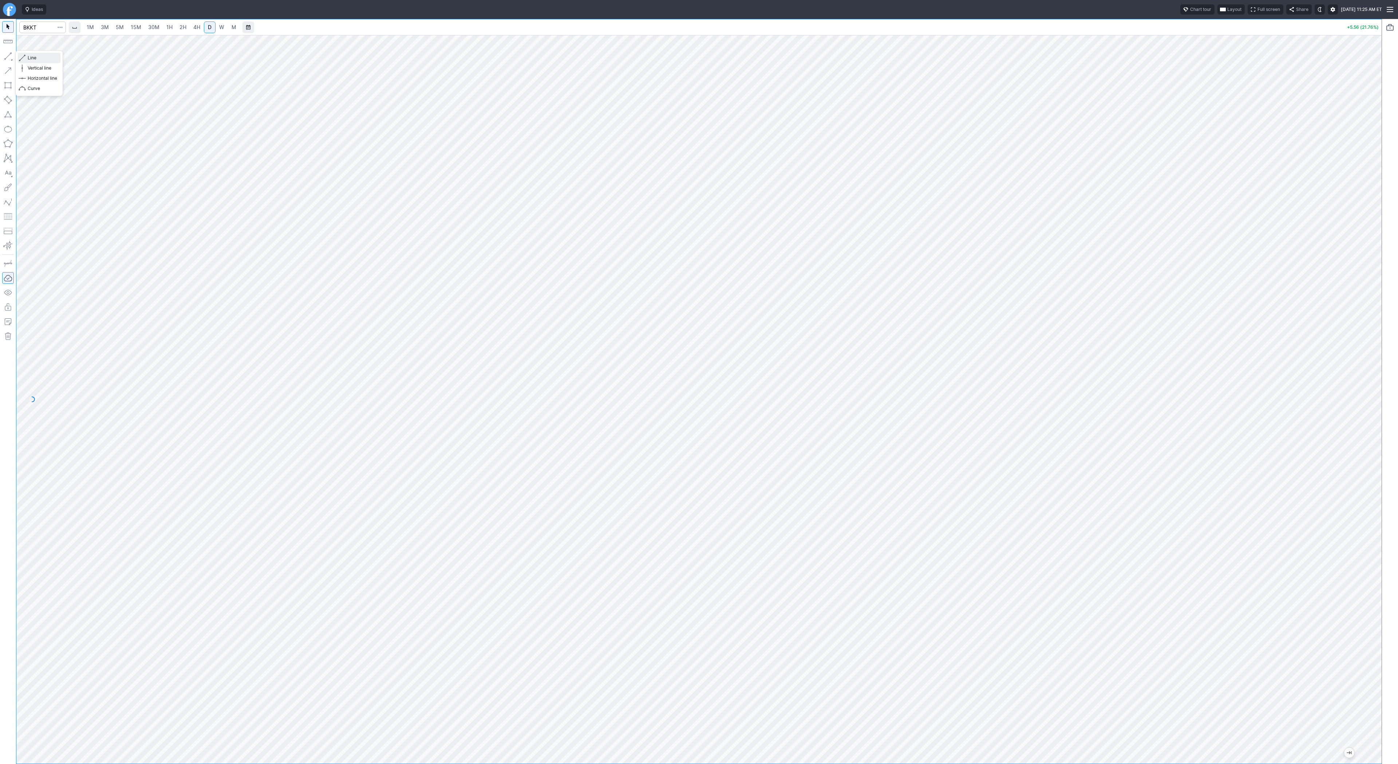
click at [29, 56] on span "Line" at bounding box center [42, 57] width 29 height 7
drag, startPoint x: 36, startPoint y: 57, endPoint x: 52, endPoint y: 63, distance: 17.0
click at [36, 57] on span "Line" at bounding box center [42, 57] width 29 height 7
click at [24, 59] on span "button" at bounding box center [23, 58] width 4 height 10
click at [11, 57] on button "button" at bounding box center [8, 56] width 12 height 12
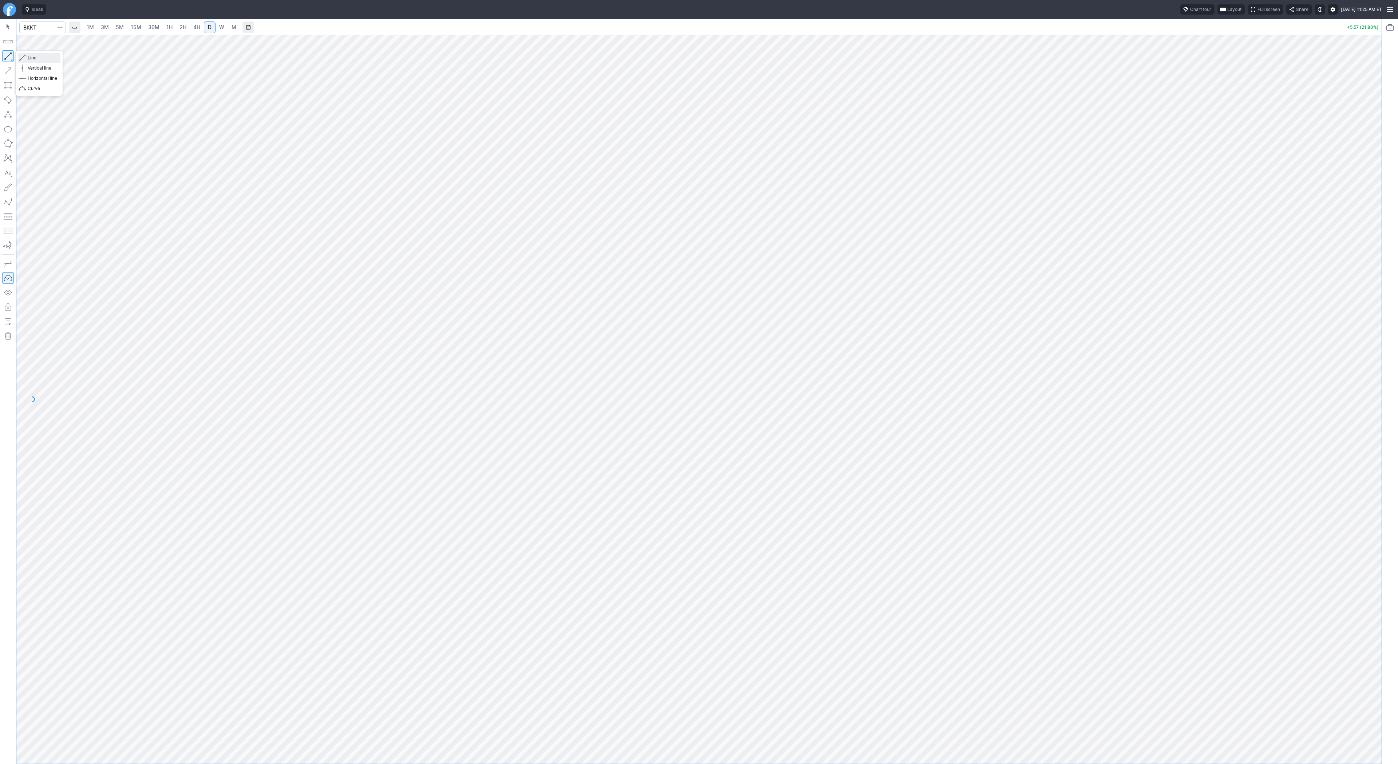
click at [33, 56] on span "Line" at bounding box center [42, 57] width 29 height 7
click at [30, 55] on span "Line" at bounding box center [42, 57] width 29 height 7
click at [40, 31] on input "Search" at bounding box center [42, 27] width 47 height 12
type input "sbet"
click at [49, 48] on div "SBET SharpLink Gaming Inc NASD" at bounding box center [99, 43] width 160 height 17
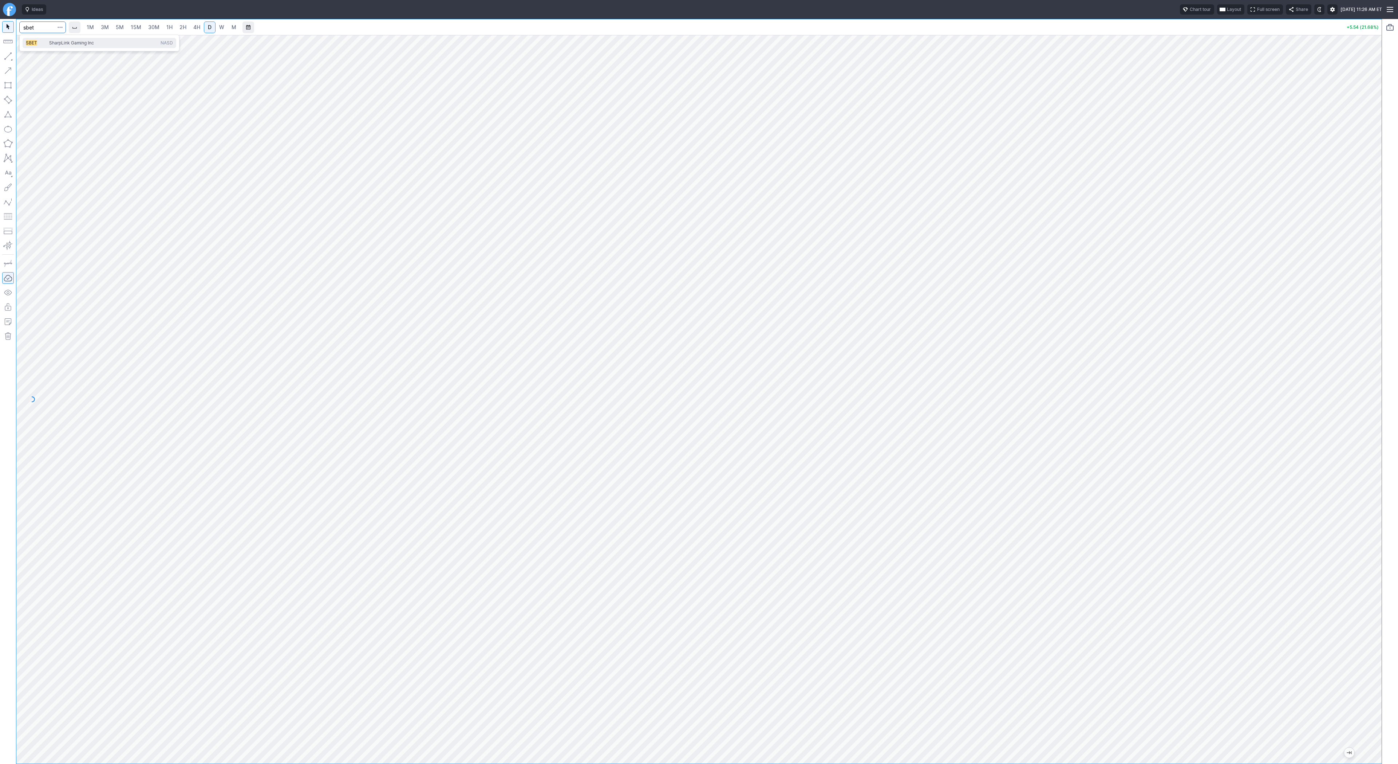
click at [52, 45] on span "SharpLink Gaming Inc" at bounding box center [71, 42] width 45 height 5
click at [180, 27] on span "2H" at bounding box center [183, 27] width 7 height 6
click at [208, 26] on span "D" at bounding box center [210, 27] width 4 height 6
click at [105, 27] on span "3M" at bounding box center [105, 27] width 8 height 6
click at [170, 27] on span "1H" at bounding box center [169, 27] width 6 height 6
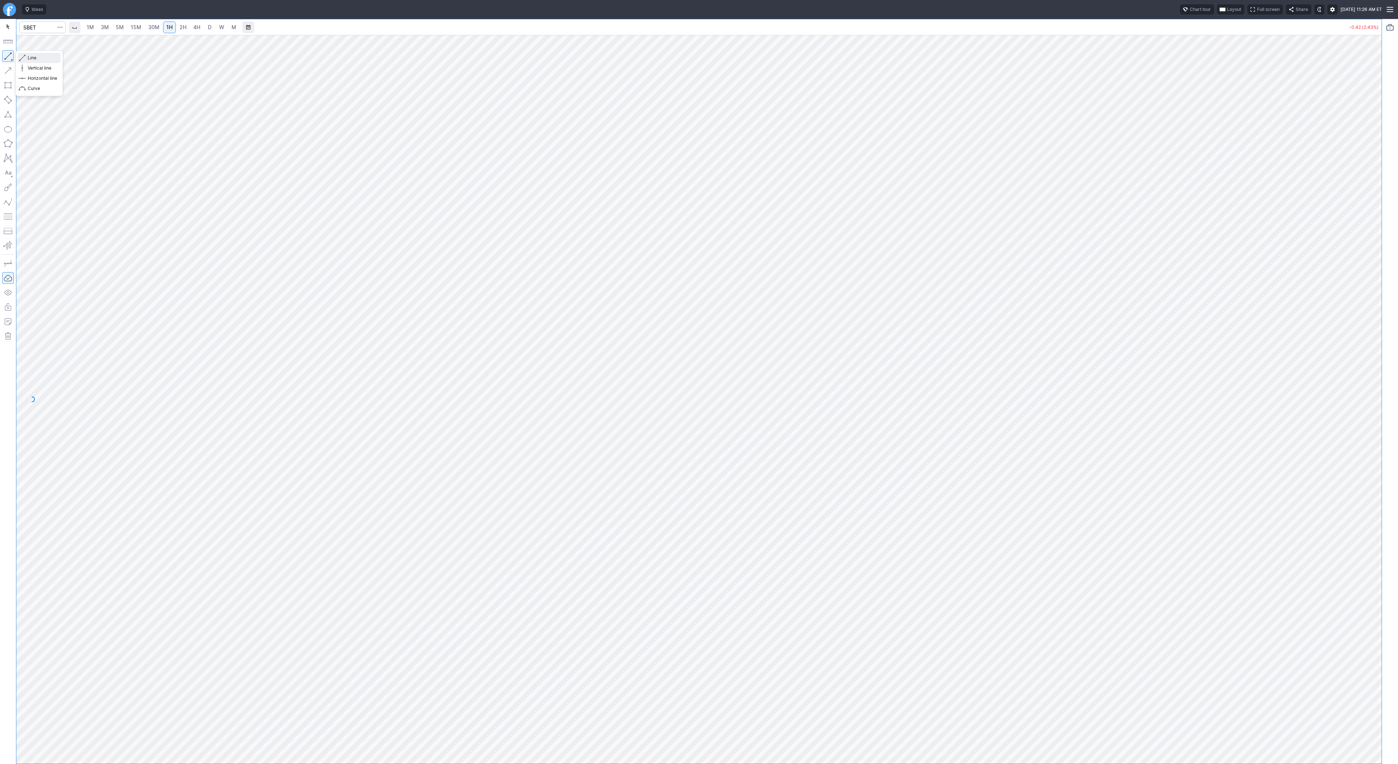
click at [33, 58] on span "Line" at bounding box center [42, 57] width 29 height 7
click at [37, 58] on span "Line" at bounding box center [42, 57] width 29 height 7
click at [23, 56] on span "button" at bounding box center [23, 58] width 4 height 10
click at [26, 55] on button "Line" at bounding box center [39, 58] width 43 height 10
click at [31, 57] on span "Line" at bounding box center [42, 57] width 29 height 7
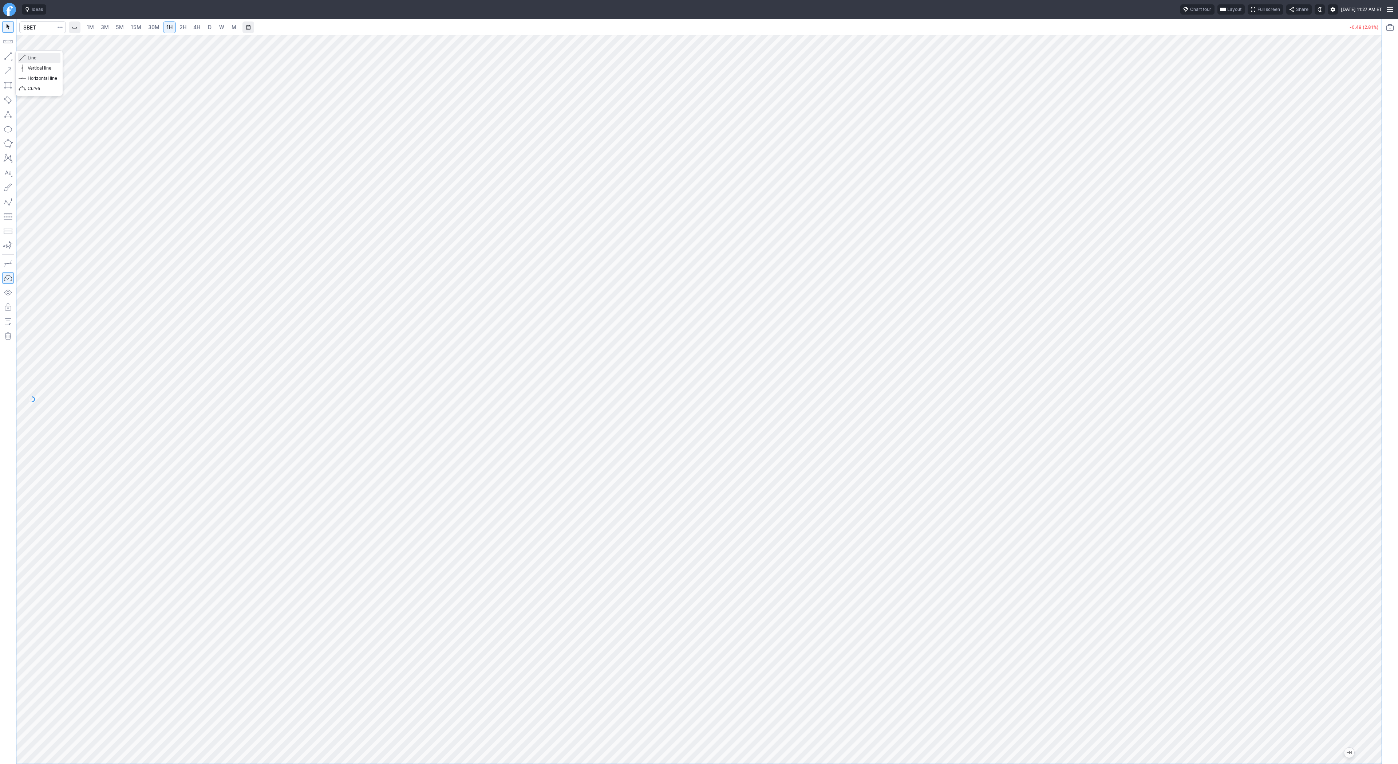
click at [21, 55] on span "button" at bounding box center [23, 58] width 4 height 10
click at [19, 56] on button "Line" at bounding box center [39, 58] width 43 height 10
click at [34, 54] on span "Line" at bounding box center [42, 57] width 29 height 7
drag, startPoint x: 33, startPoint y: 57, endPoint x: 48, endPoint y: 72, distance: 21.4
click at [33, 57] on span "Line" at bounding box center [42, 57] width 29 height 7
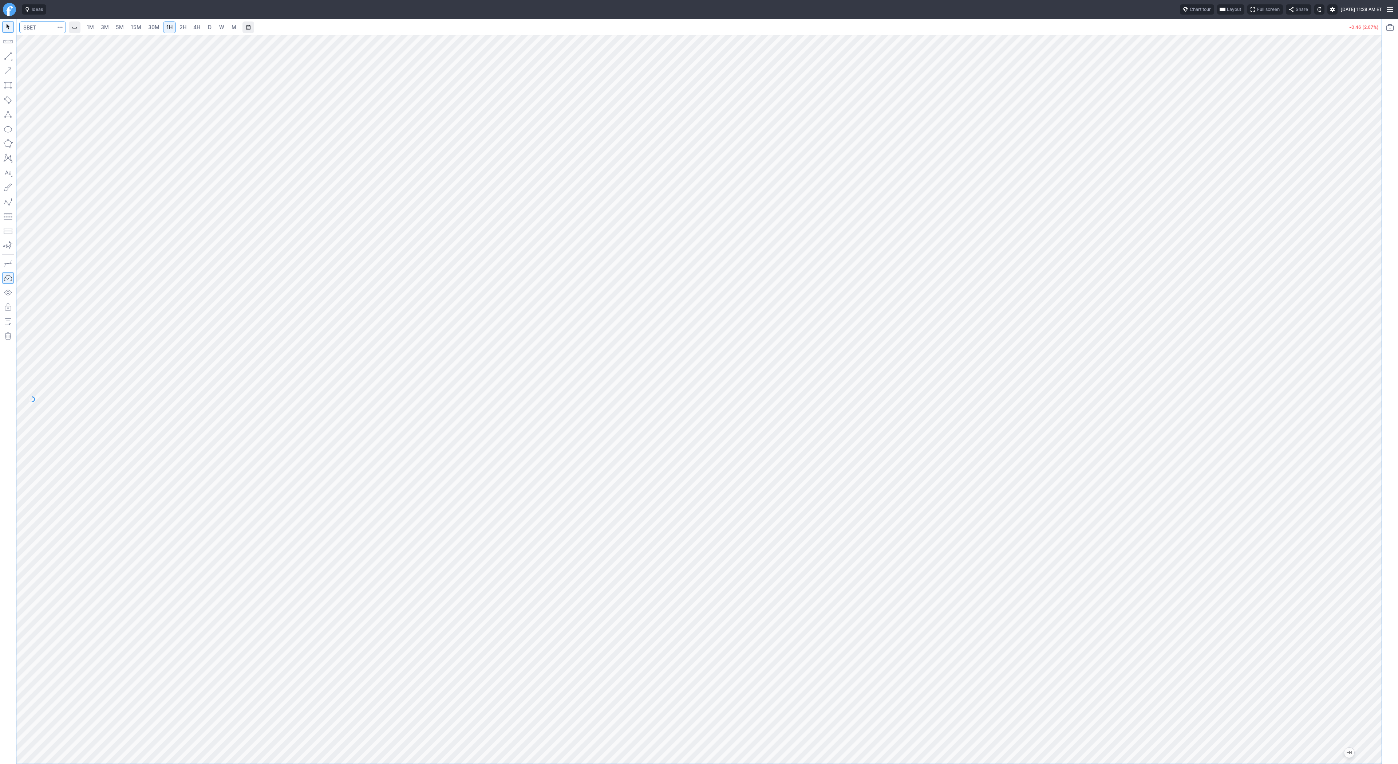
click at [44, 26] on input "Search" at bounding box center [42, 27] width 47 height 12
type input "bmnr"
click at [897, 587] on div at bounding box center [699, 382] width 1398 height 764
click at [24, 53] on span "button" at bounding box center [23, 58] width 4 height 10
click at [21, 57] on span "button" at bounding box center [23, 58] width 4 height 10
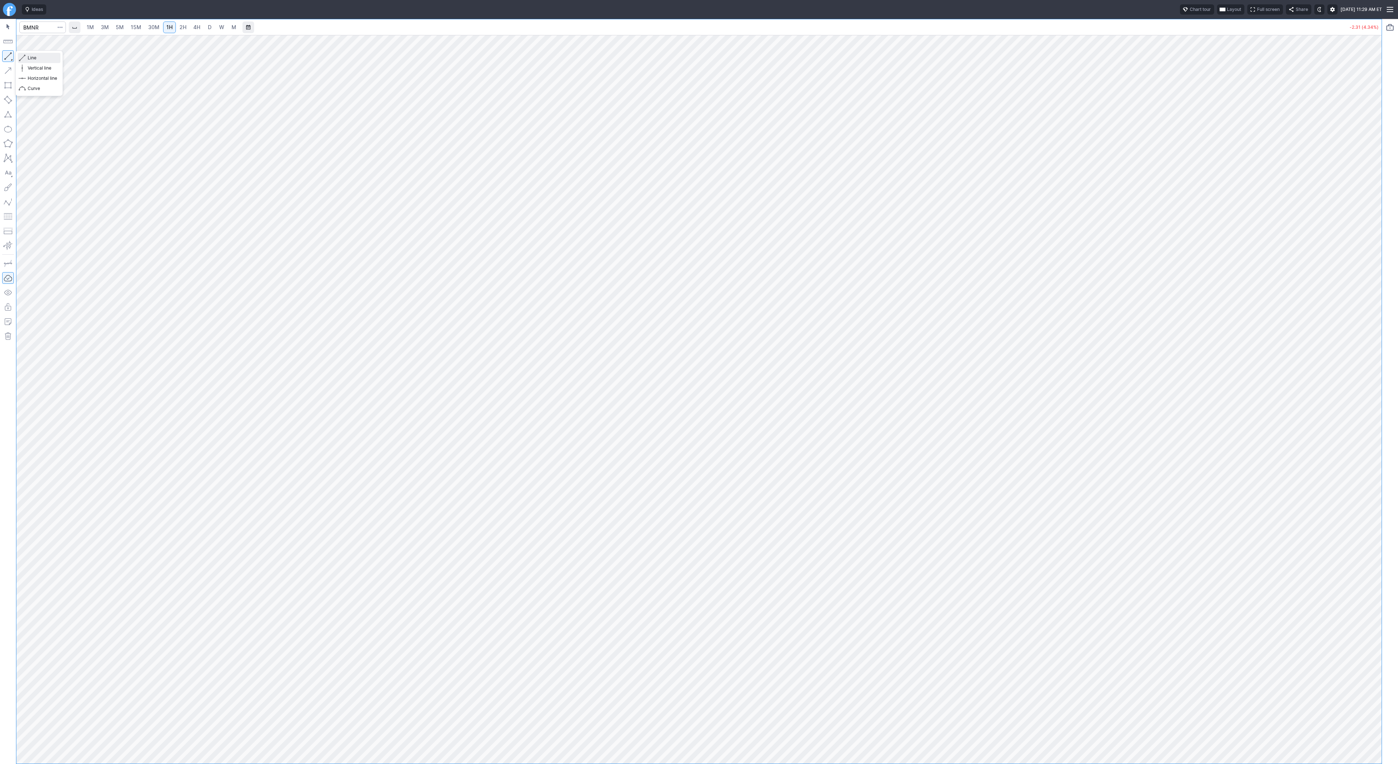
drag, startPoint x: 29, startPoint y: 59, endPoint x: 50, endPoint y: 82, distance: 31.2
click at [29, 59] on span "Line" at bounding box center [42, 57] width 29 height 7
click at [28, 57] on span "Line" at bounding box center [42, 57] width 29 height 7
click at [8, 55] on button "button" at bounding box center [8, 56] width 12 height 12
click at [101, 27] on span "3M" at bounding box center [105, 27] width 8 height 6
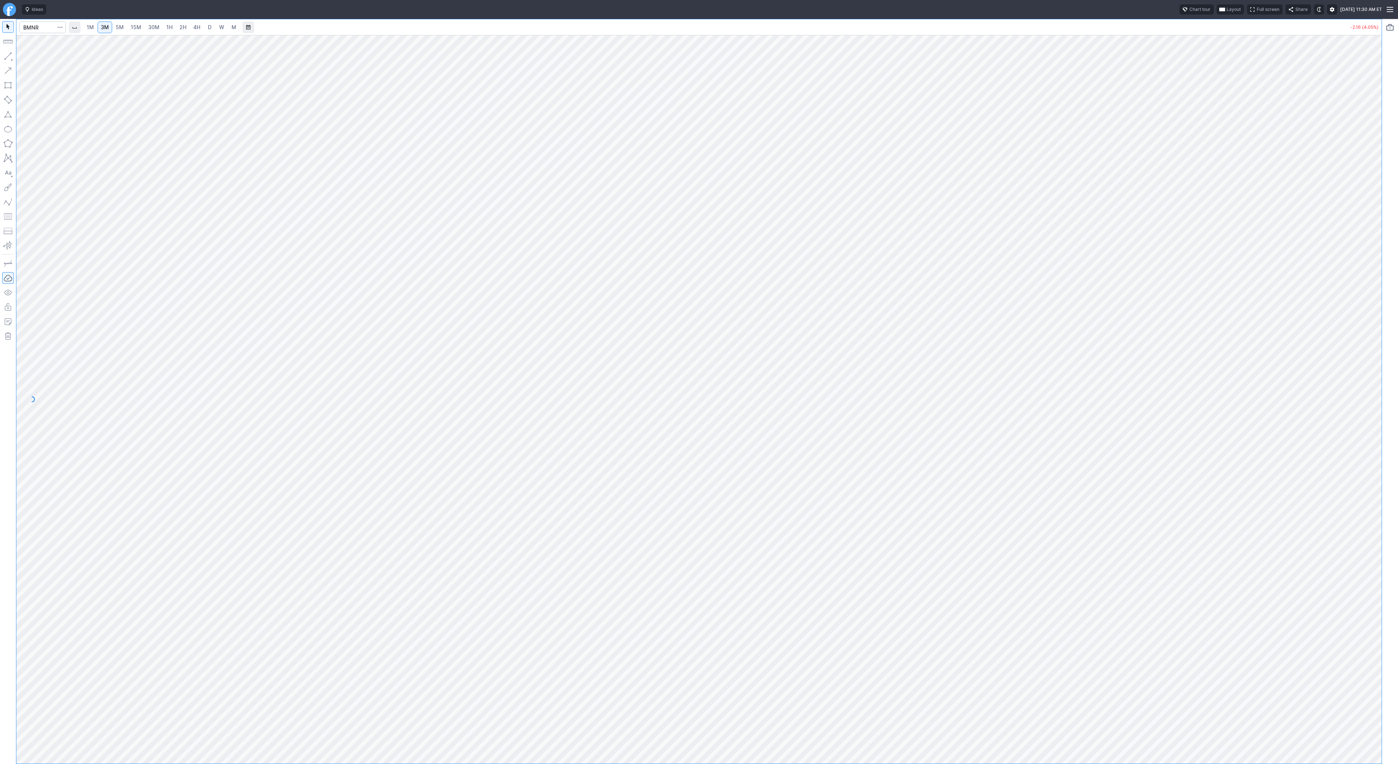
click at [122, 24] on span "5M" at bounding box center [120, 27] width 8 height 6
click at [41, 27] on input "Search" at bounding box center [42, 27] width 47 height 12
type input "coin"
click at [205, 28] on link "D" at bounding box center [210, 27] width 12 height 12
drag, startPoint x: 28, startPoint y: 58, endPoint x: 55, endPoint y: 74, distance: 31.3
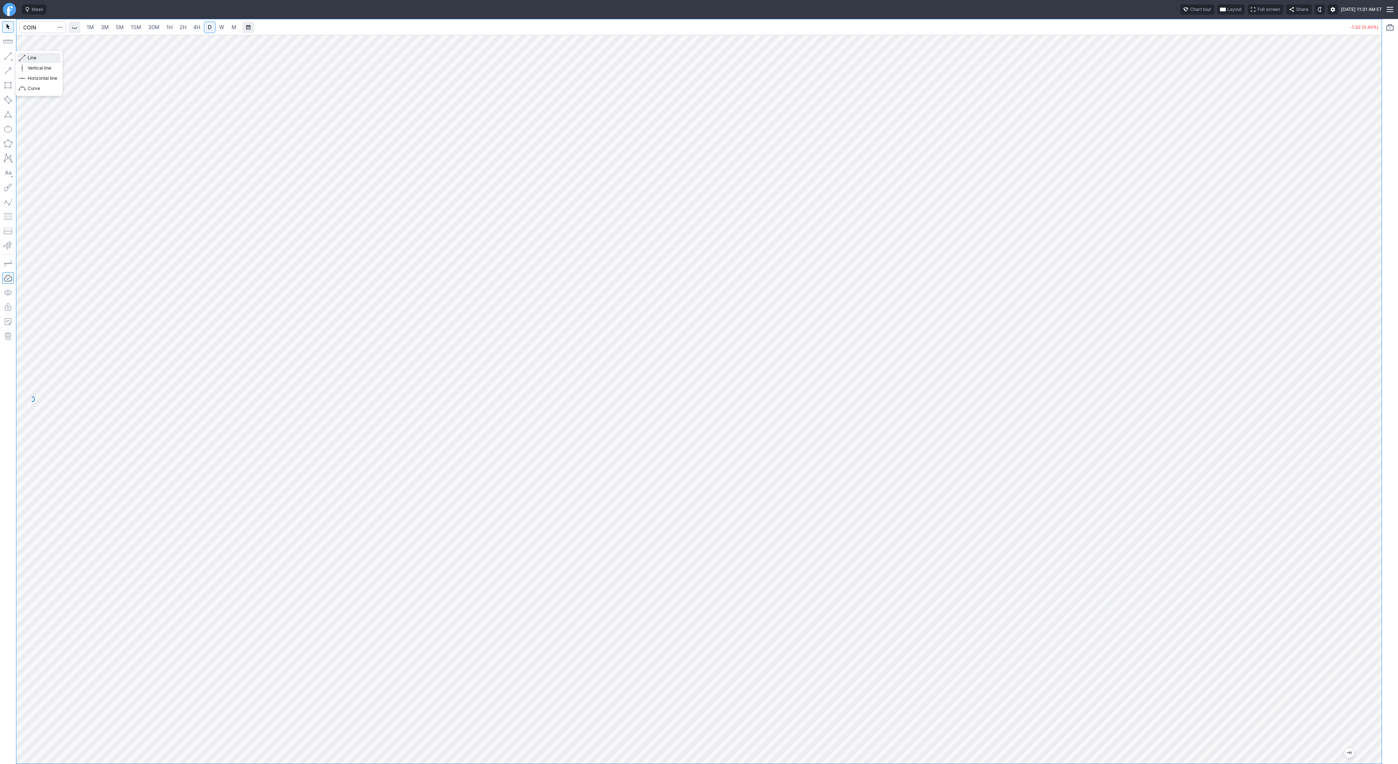
click at [28, 59] on span "Line" at bounding box center [42, 57] width 29 height 7
click at [8, 55] on button "button" at bounding box center [8, 56] width 12 height 12
click at [195, 25] on span "4H" at bounding box center [196, 27] width 7 height 6
click at [29, 59] on span "Line" at bounding box center [42, 57] width 29 height 7
click at [32, 56] on span "Line" at bounding box center [42, 57] width 29 height 7
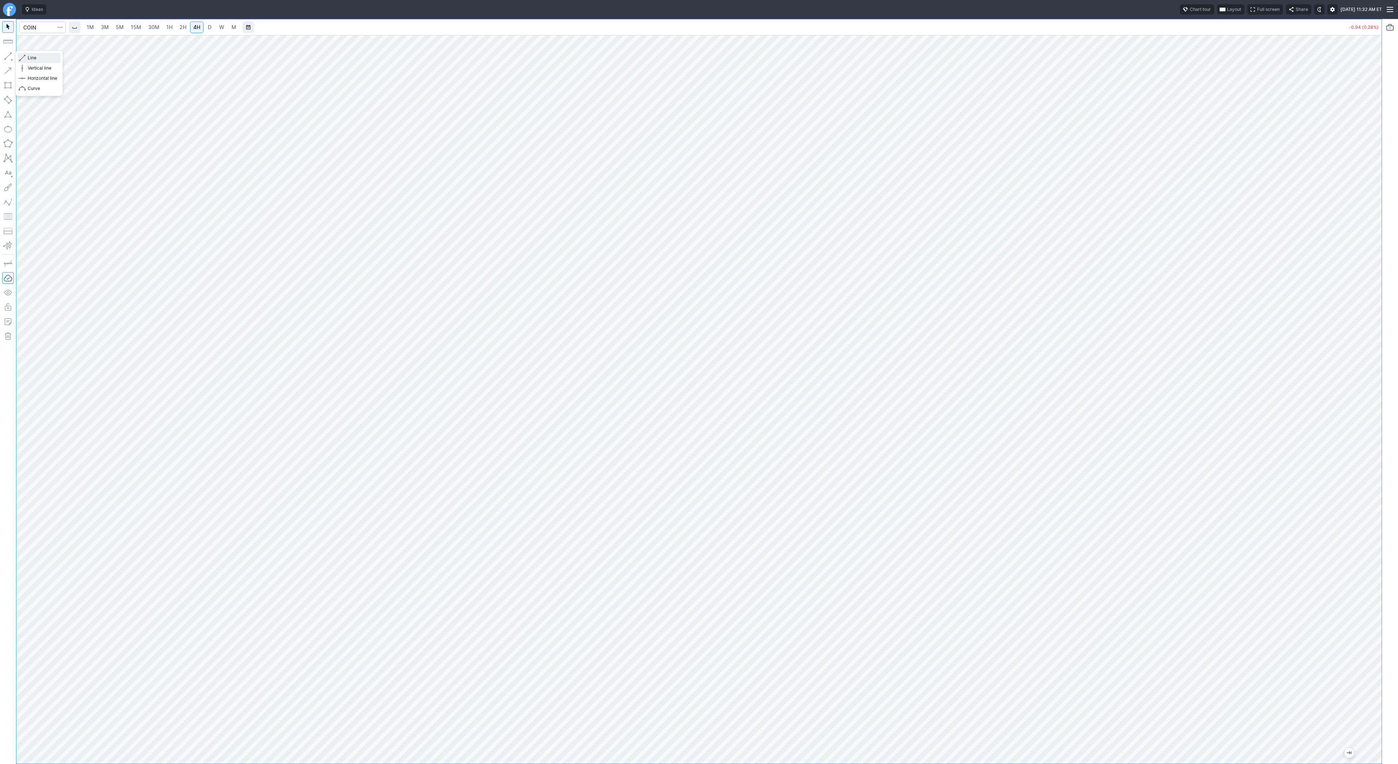
click at [27, 57] on button "Line" at bounding box center [39, 58] width 43 height 10
click at [27, 54] on button "Line" at bounding box center [39, 58] width 43 height 10
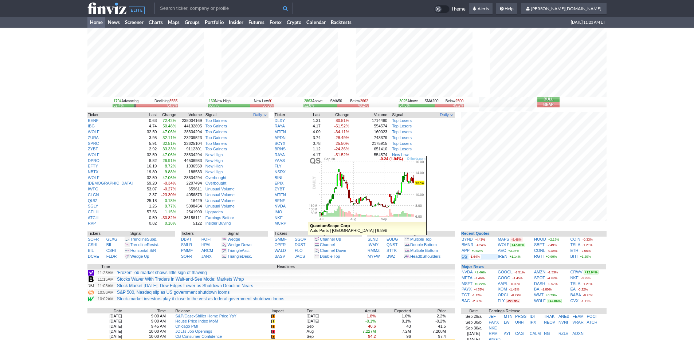
click at [464, 256] on link "QS" at bounding box center [464, 256] width 6 height 4
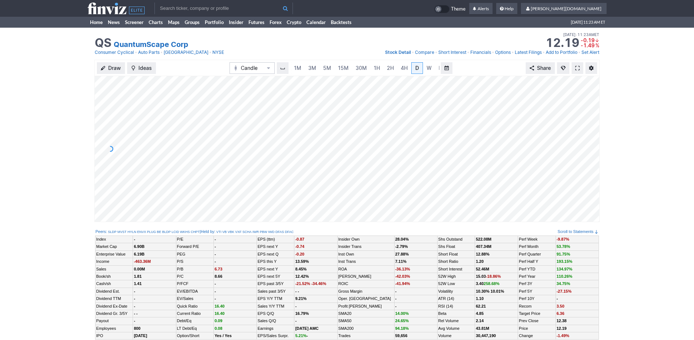
scroll to position [0, 7]
click at [307, 69] on span "3M" at bounding box center [305, 68] width 8 height 6
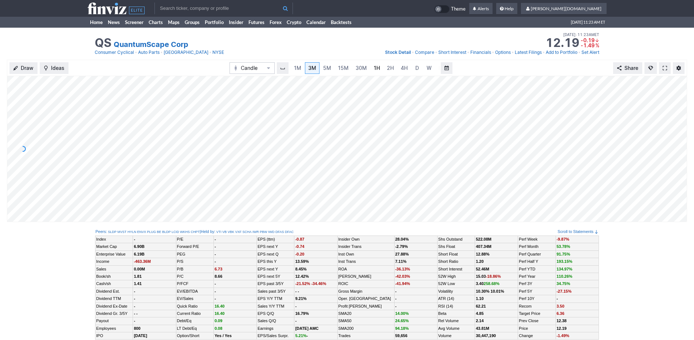
click at [381, 70] on link "1H" at bounding box center [376, 68] width 13 height 12
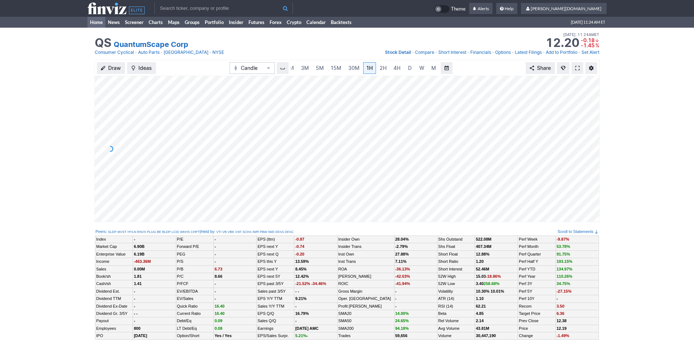
click at [99, 26] on link "Home" at bounding box center [96, 22] width 18 height 11
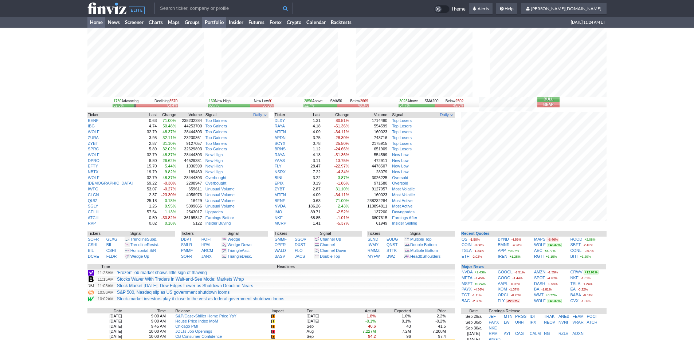
click at [208, 20] on link "Portfolio" at bounding box center [214, 22] width 24 height 11
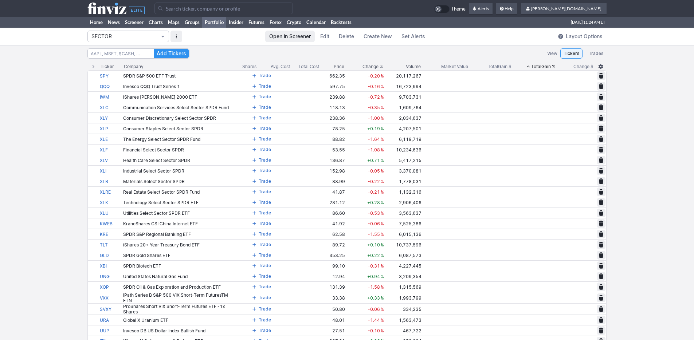
click at [131, 40] on span "SECTOR" at bounding box center [124, 36] width 66 height 7
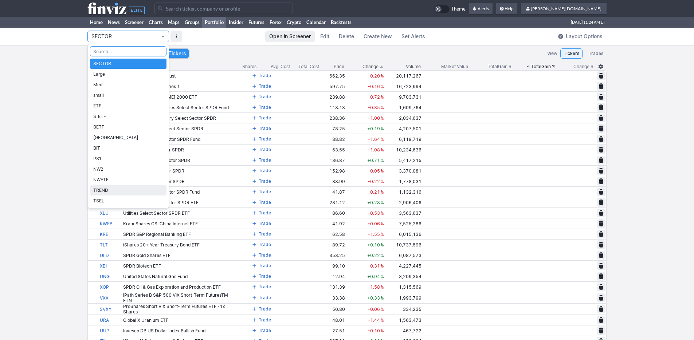
click at [114, 190] on span "TREND" at bounding box center [128, 190] width 70 height 7
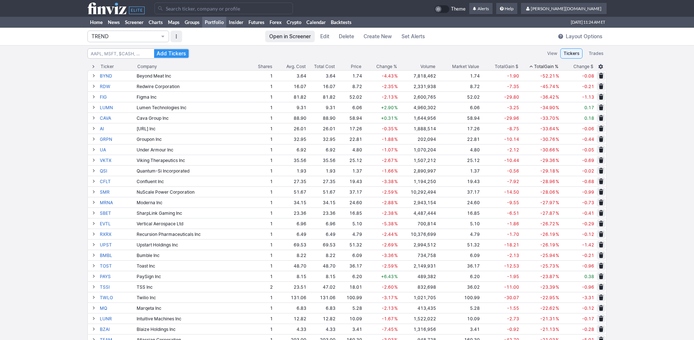
click at [376, 67] on span "Change %" at bounding box center [386, 66] width 21 height 7
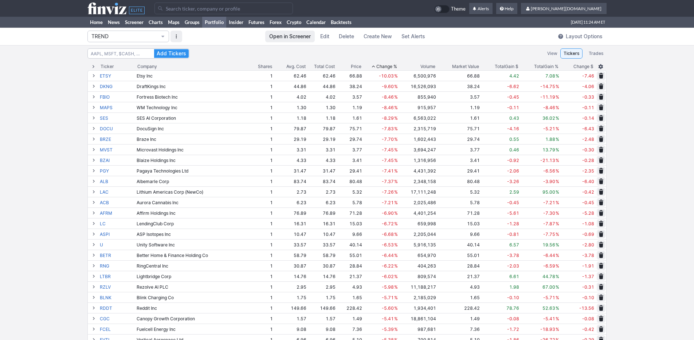
click at [385, 68] on span "Change %" at bounding box center [386, 66] width 21 height 7
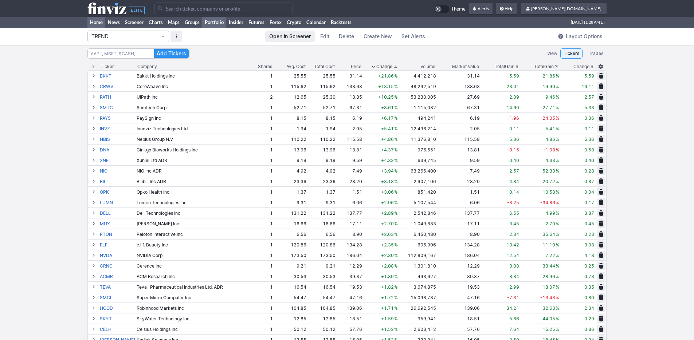
click at [90, 20] on link "Home" at bounding box center [96, 22] width 18 height 11
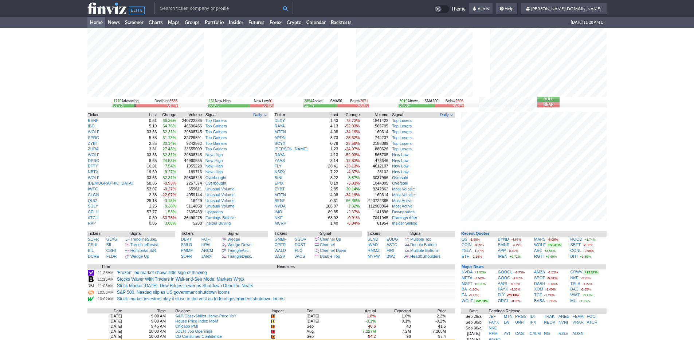
click at [635, 248] on div "1770 Advancing Declining 3585 31.9% 64.7% 161 New High New Low 91 63.9% 36.1% 2…" at bounding box center [347, 236] width 694 height 416
